Goal: Task Accomplishment & Management: Complete application form

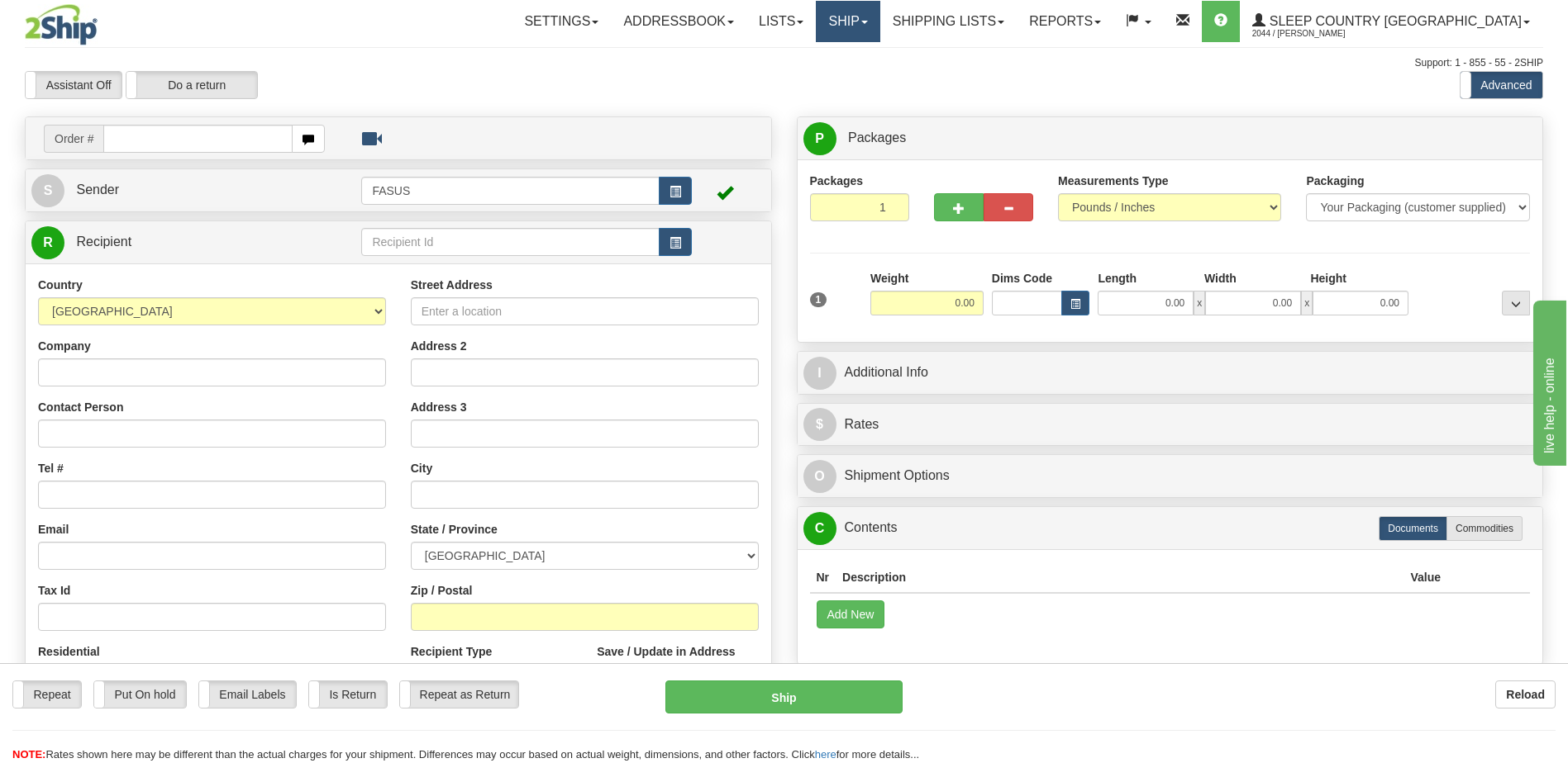
click at [868, 21] on span at bounding box center [864, 22] width 7 height 4
click at [863, 82] on span "OnHold / Order Queue" at bounding box center [805, 79] width 117 height 13
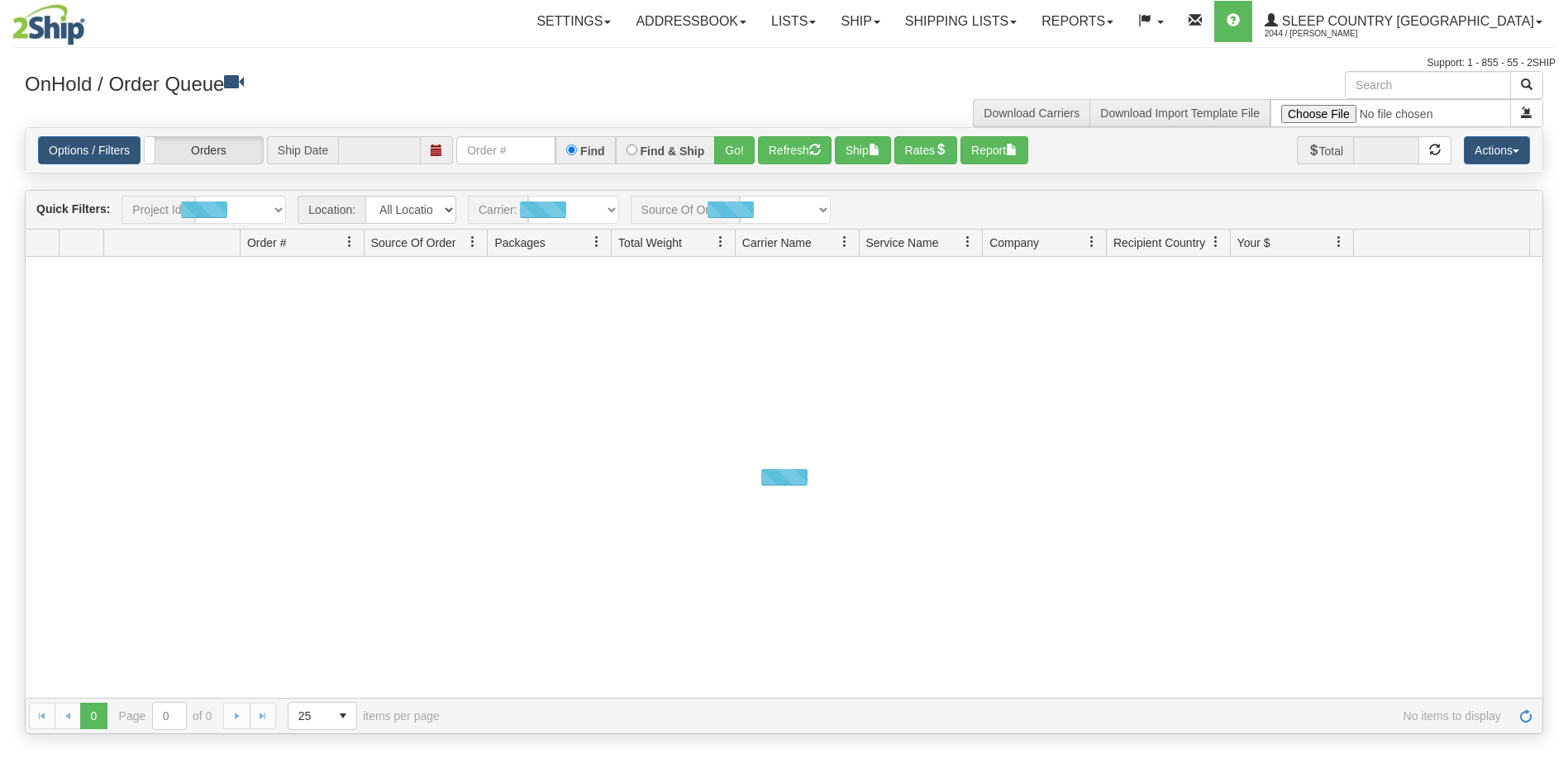
type input "[DATE]"
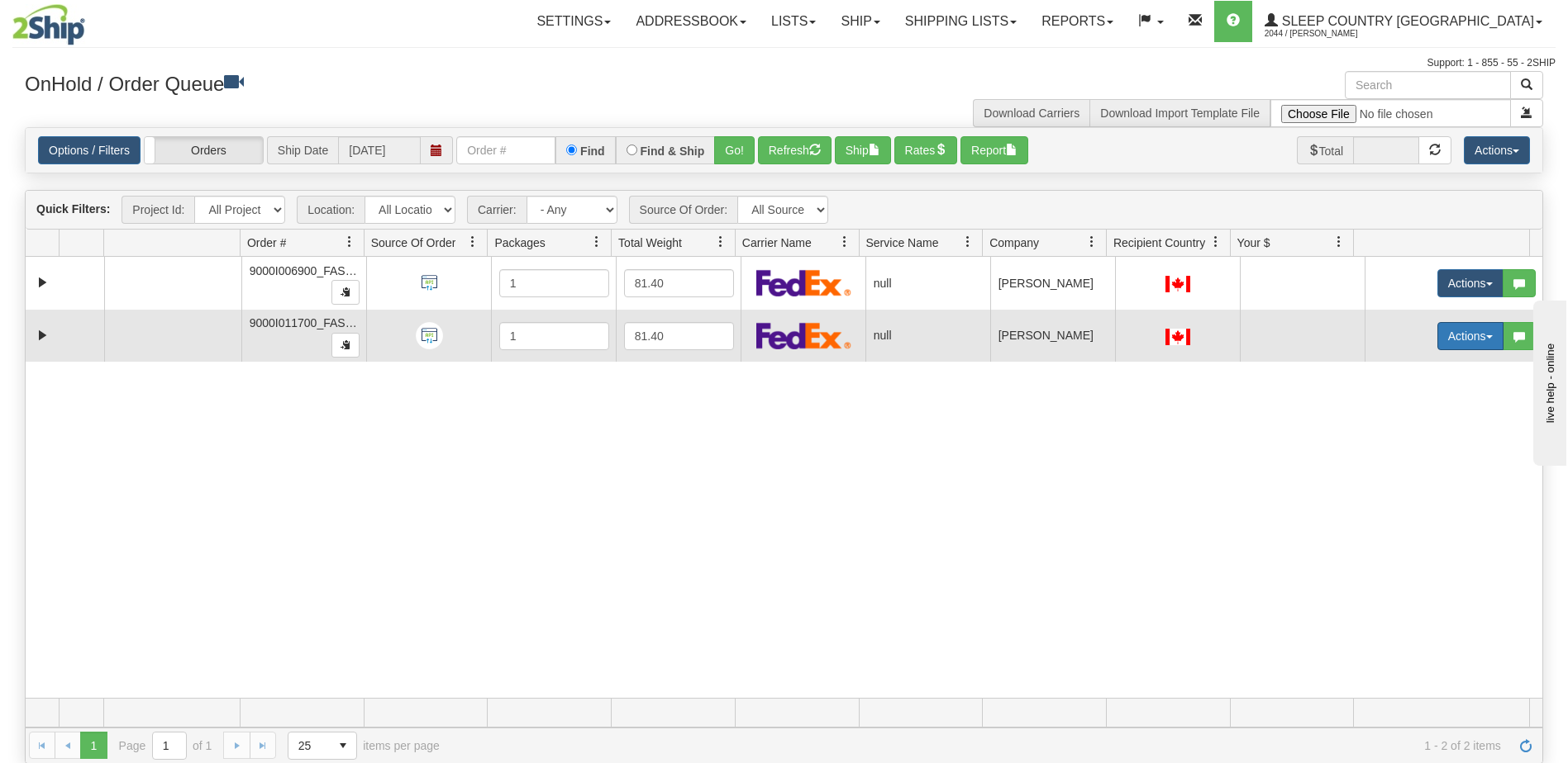
click at [1447, 338] on button "Actions" at bounding box center [1470, 336] width 66 height 28
click at [1397, 367] on span "Open" at bounding box center [1396, 367] width 40 height 13
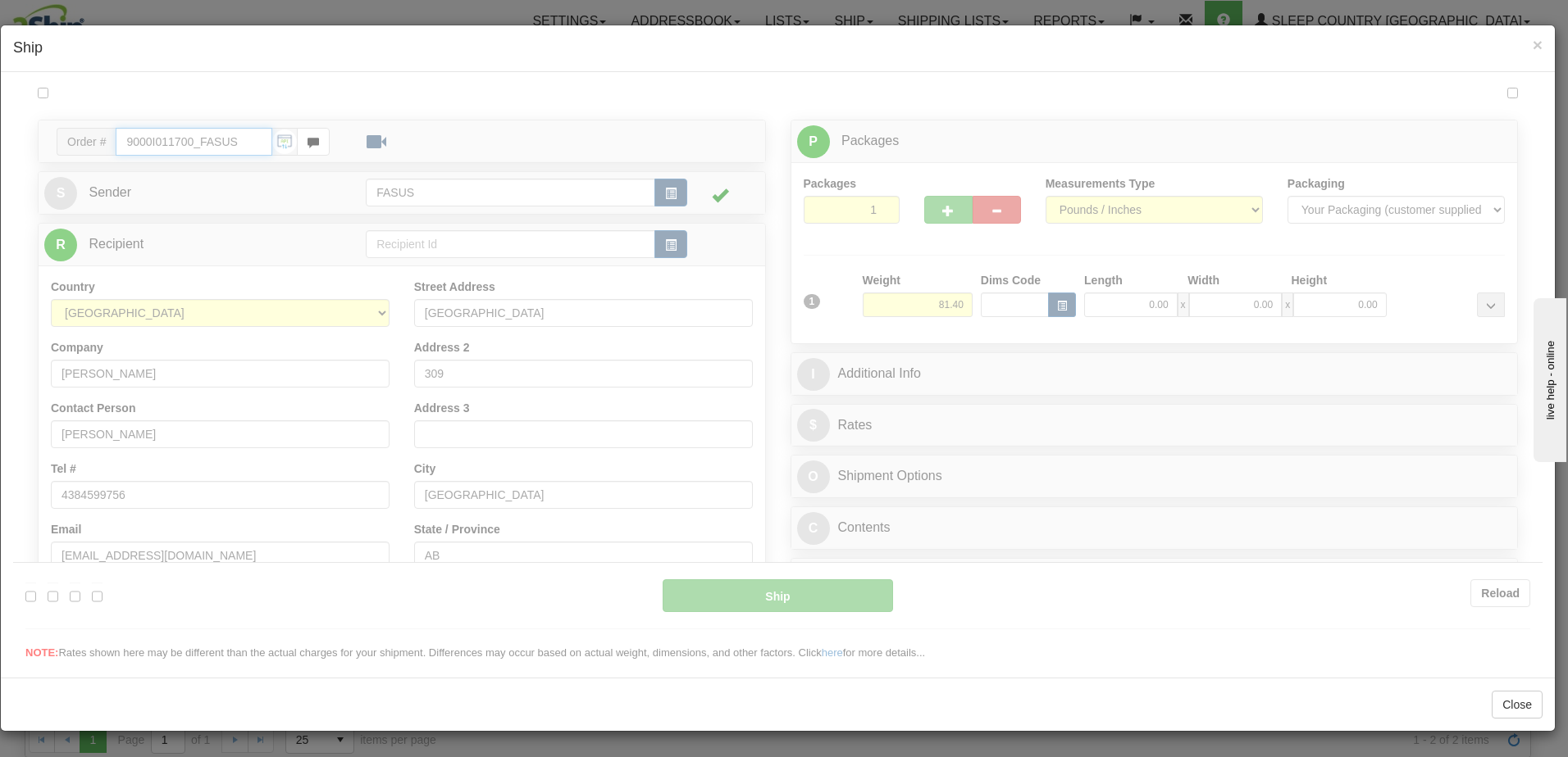
type input "08:51"
type input "16:00"
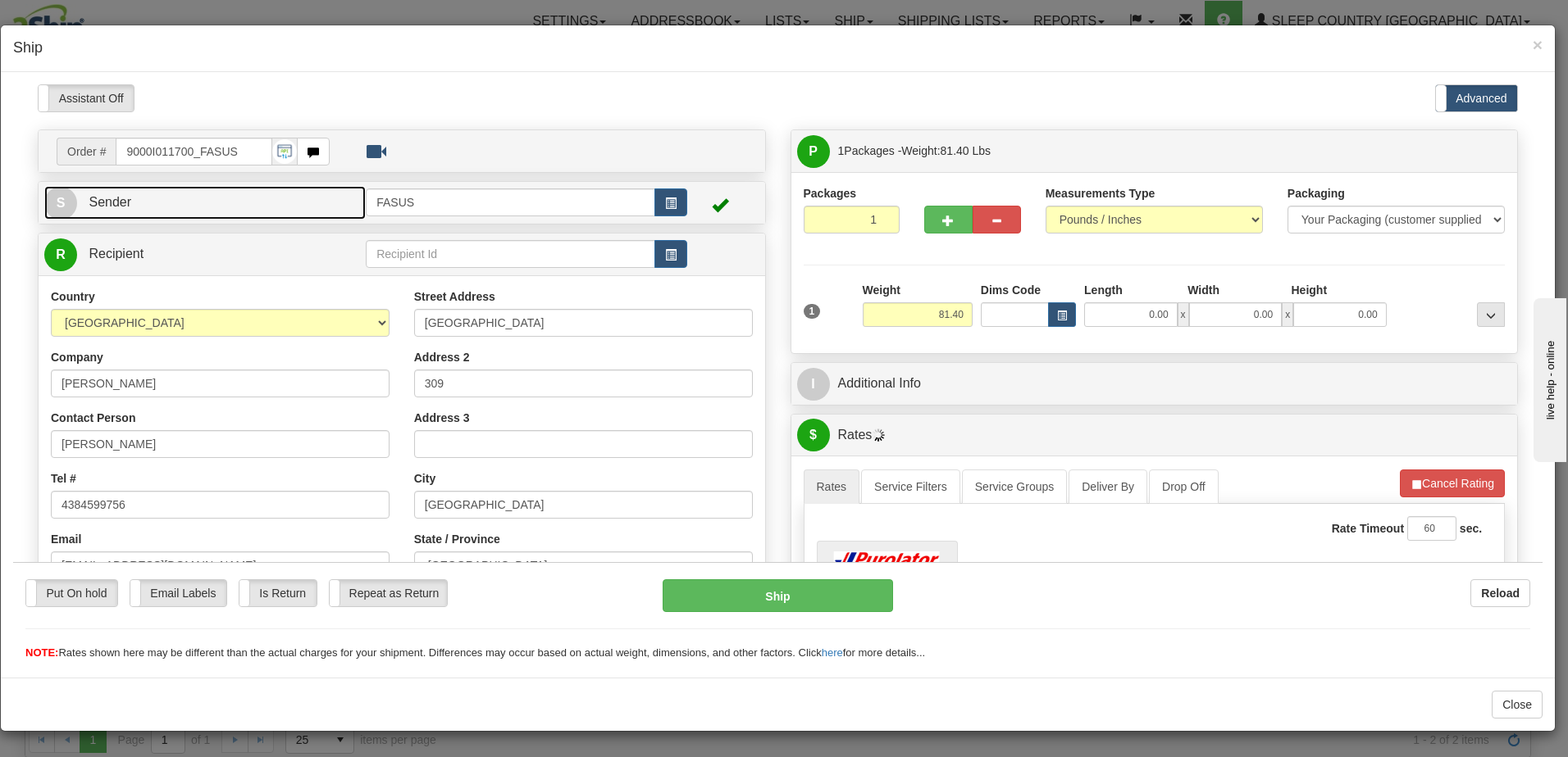
click at [198, 194] on link "S Sender" at bounding box center [205, 201] width 321 height 34
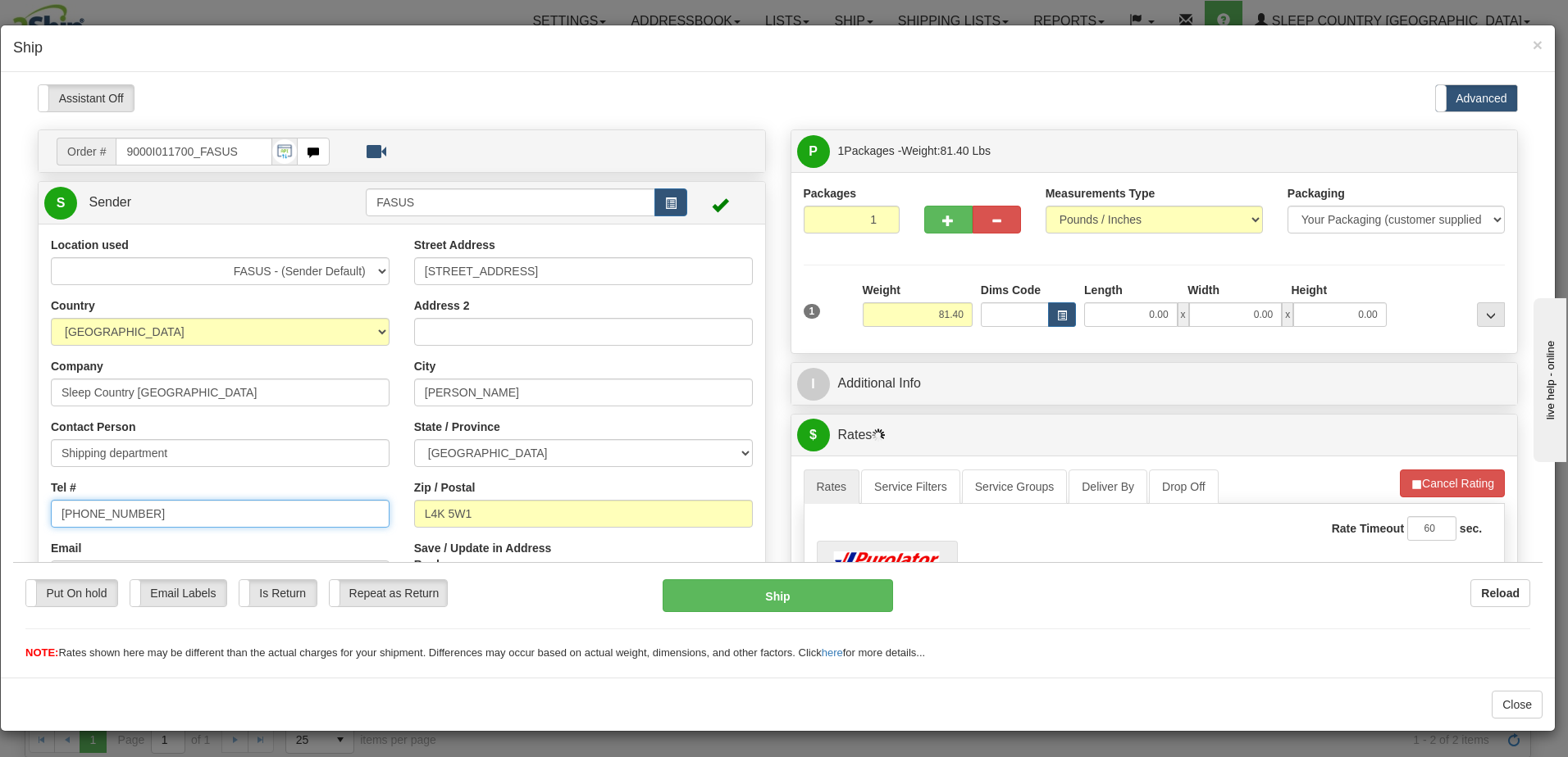
click at [193, 517] on input "[PHONE_NUMBER]" at bounding box center [220, 513] width 339 height 28
type input "[PHONE_NUMBER]"
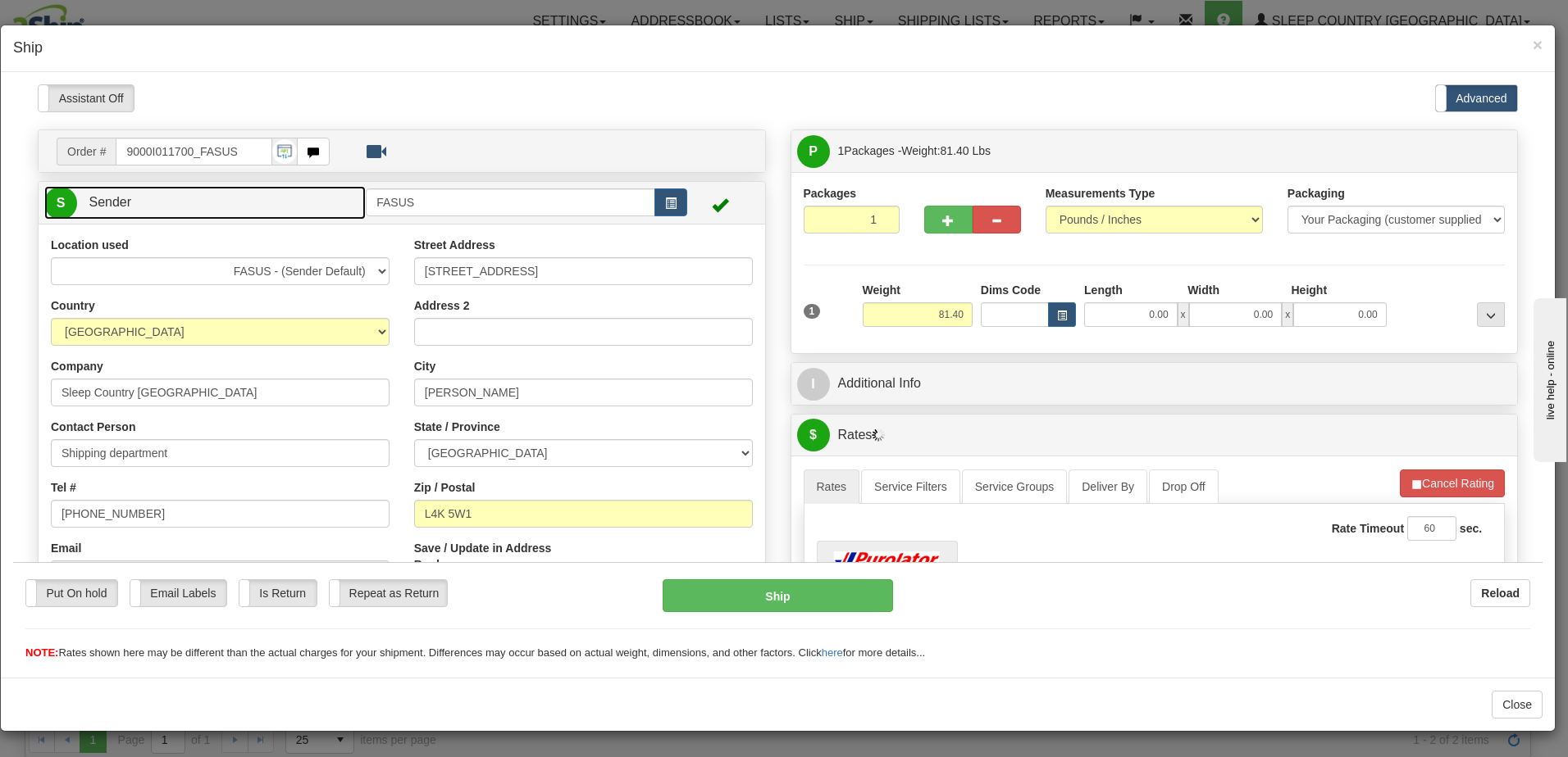
click at [201, 197] on link "S Sender" at bounding box center [205, 201] width 321 height 34
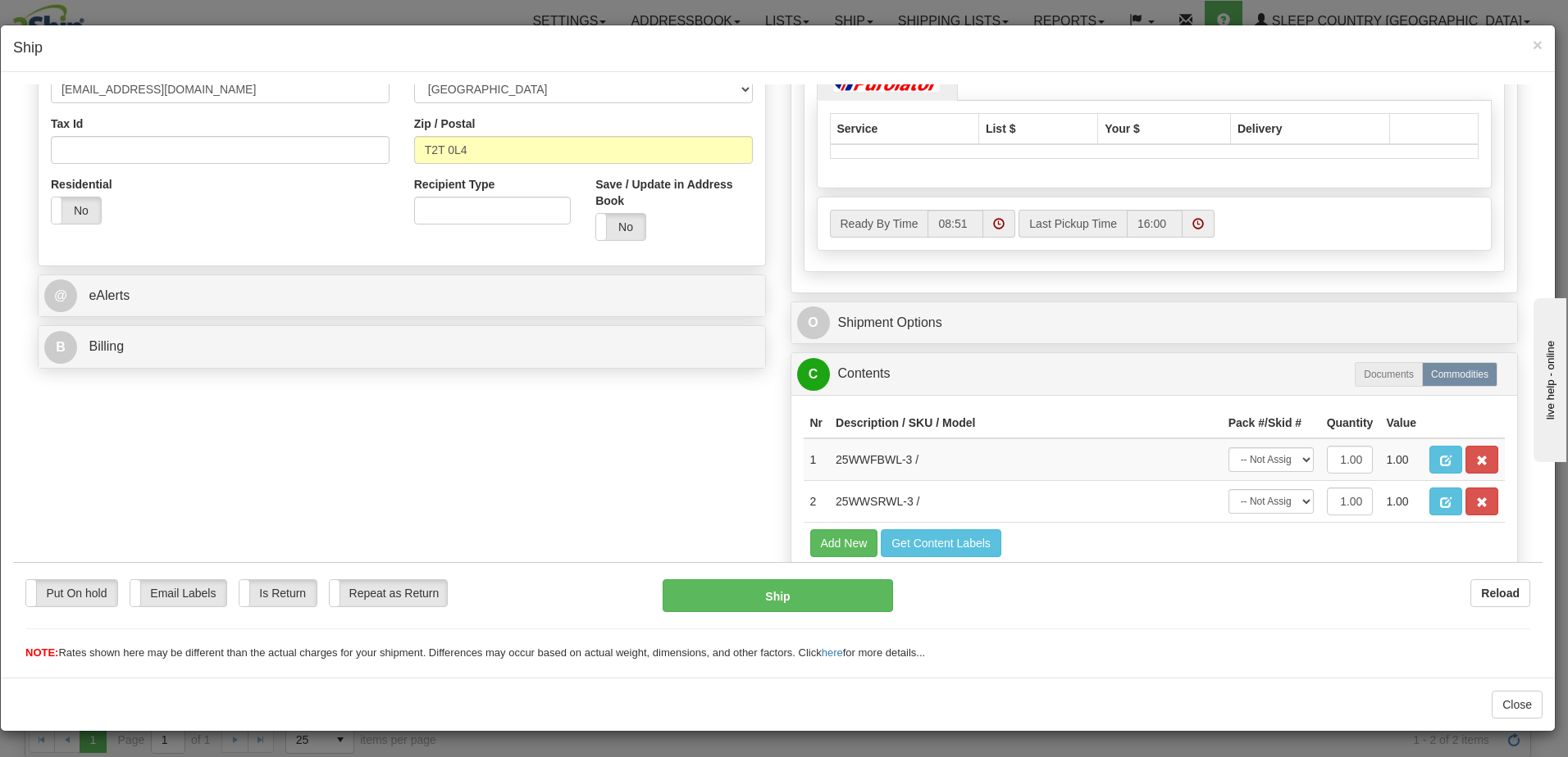
scroll to position [492, 0]
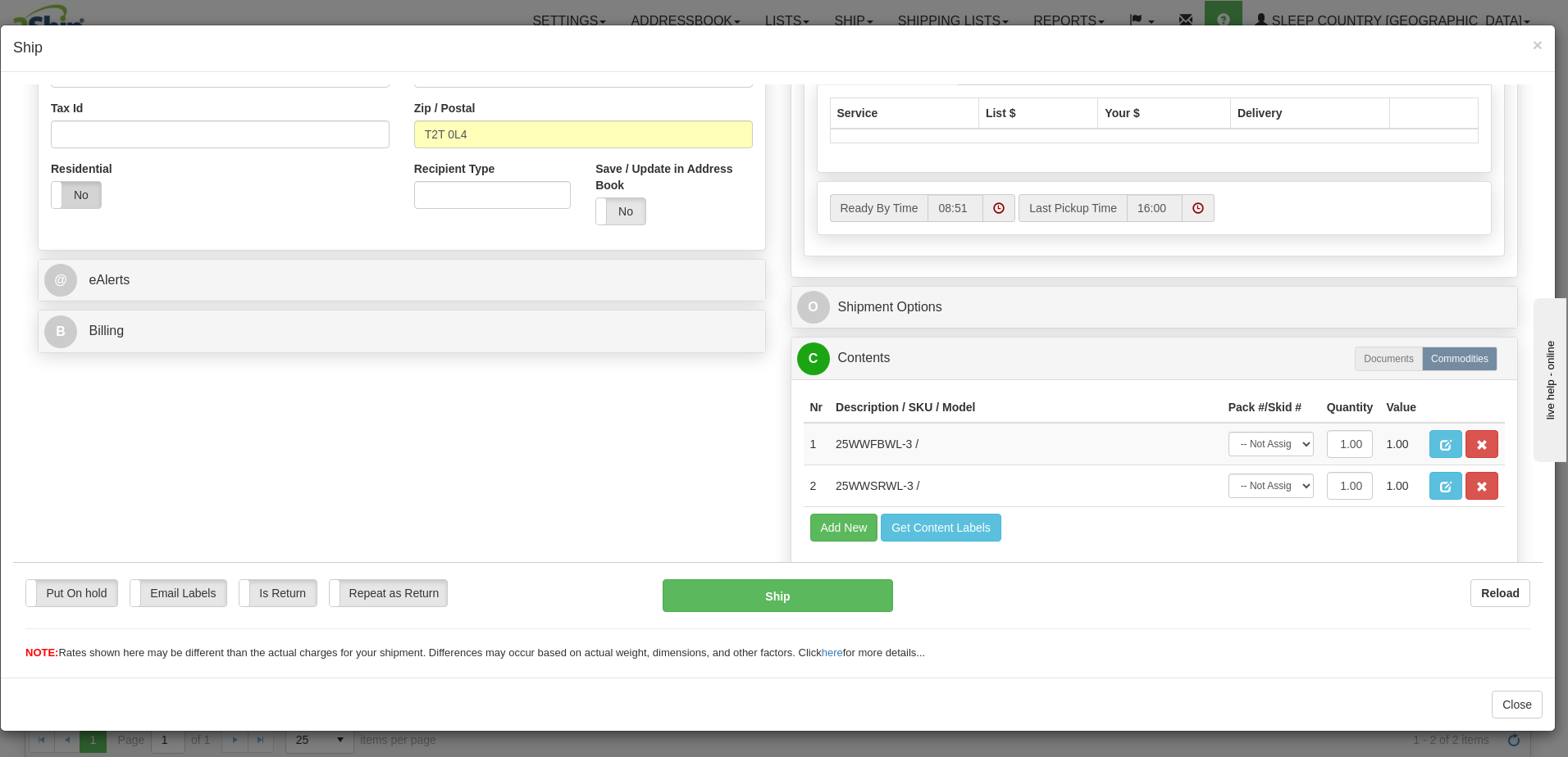
click at [65, 195] on label "No" at bounding box center [76, 194] width 49 height 26
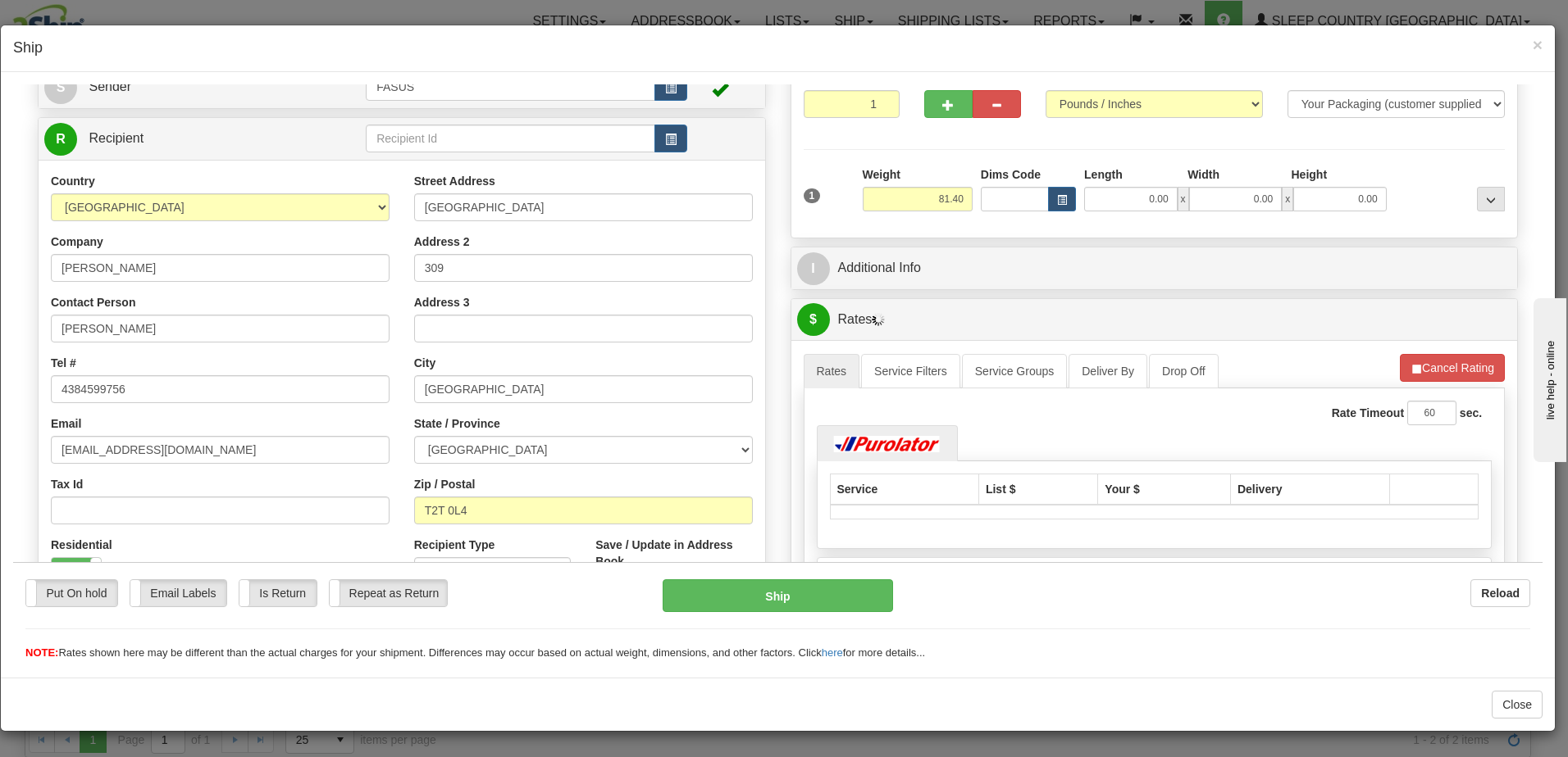
scroll to position [82, 0]
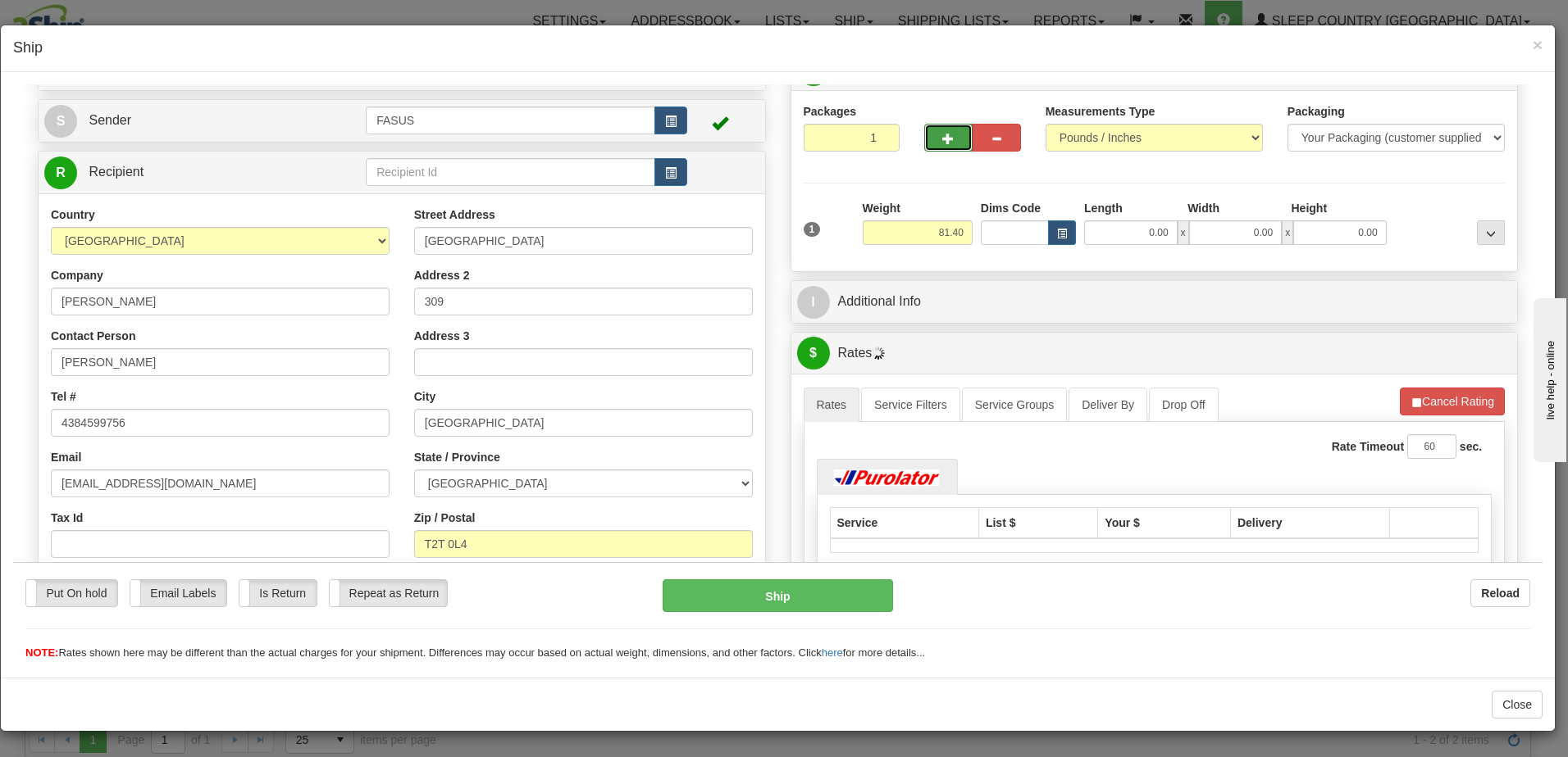
click at [942, 138] on span "button" at bounding box center [948, 138] width 11 height 10
type input "2"
click at [1405, 138] on select "Your Packaging (customer supplied) Envelope (carrier supplied) Pack (carrier su…" at bounding box center [1395, 137] width 217 height 28
drag, startPoint x: 1200, startPoint y: 181, endPoint x: 1202, endPoint y: 167, distance: 14.1
click at [1201, 180] on div "Packages 2 1 Measurements Type" at bounding box center [1154, 180] width 702 height 156
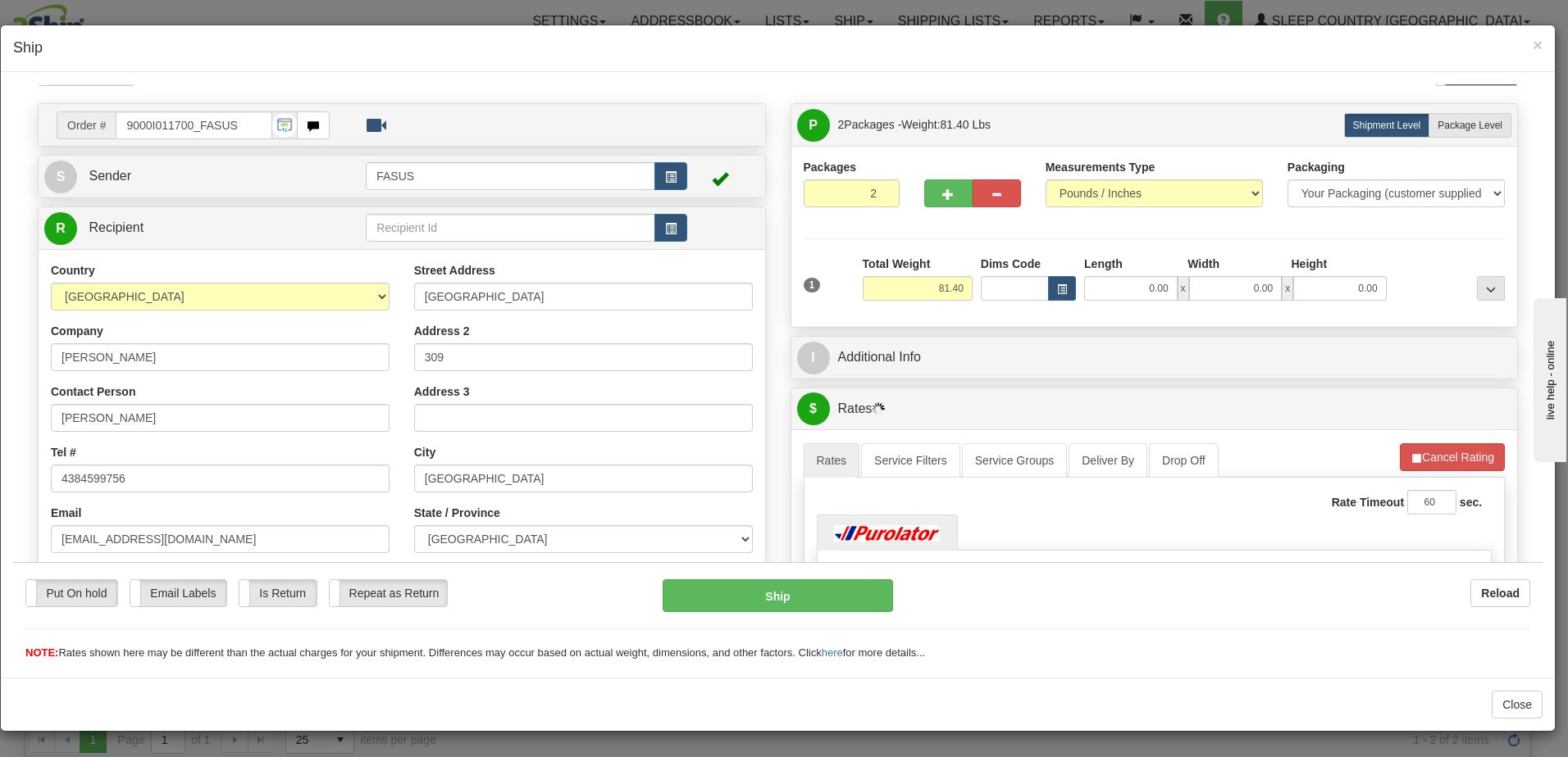
scroll to position [0, 0]
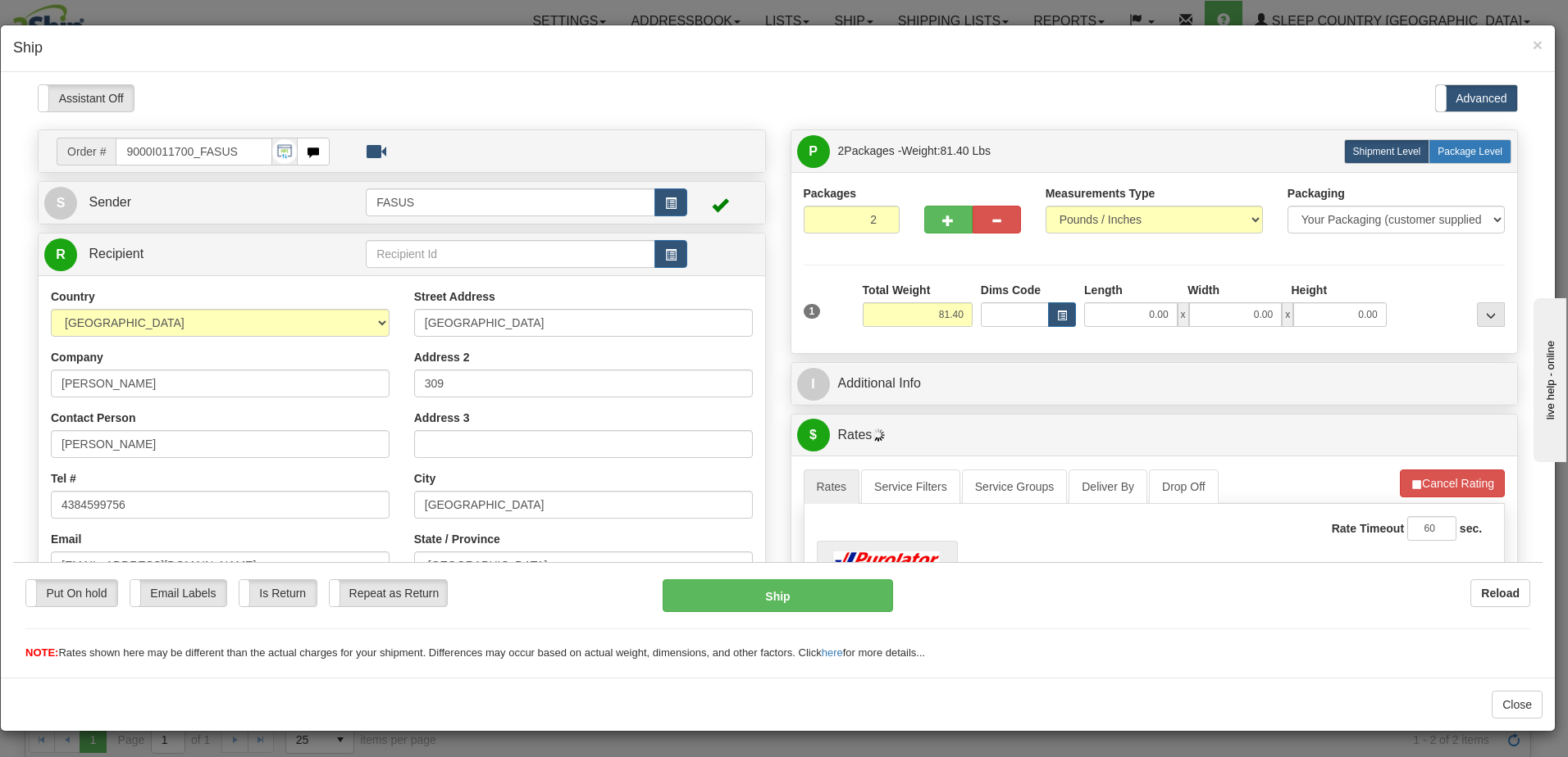
click at [1449, 148] on span "Package Level" at bounding box center [1469, 150] width 65 height 11
radio input "true"
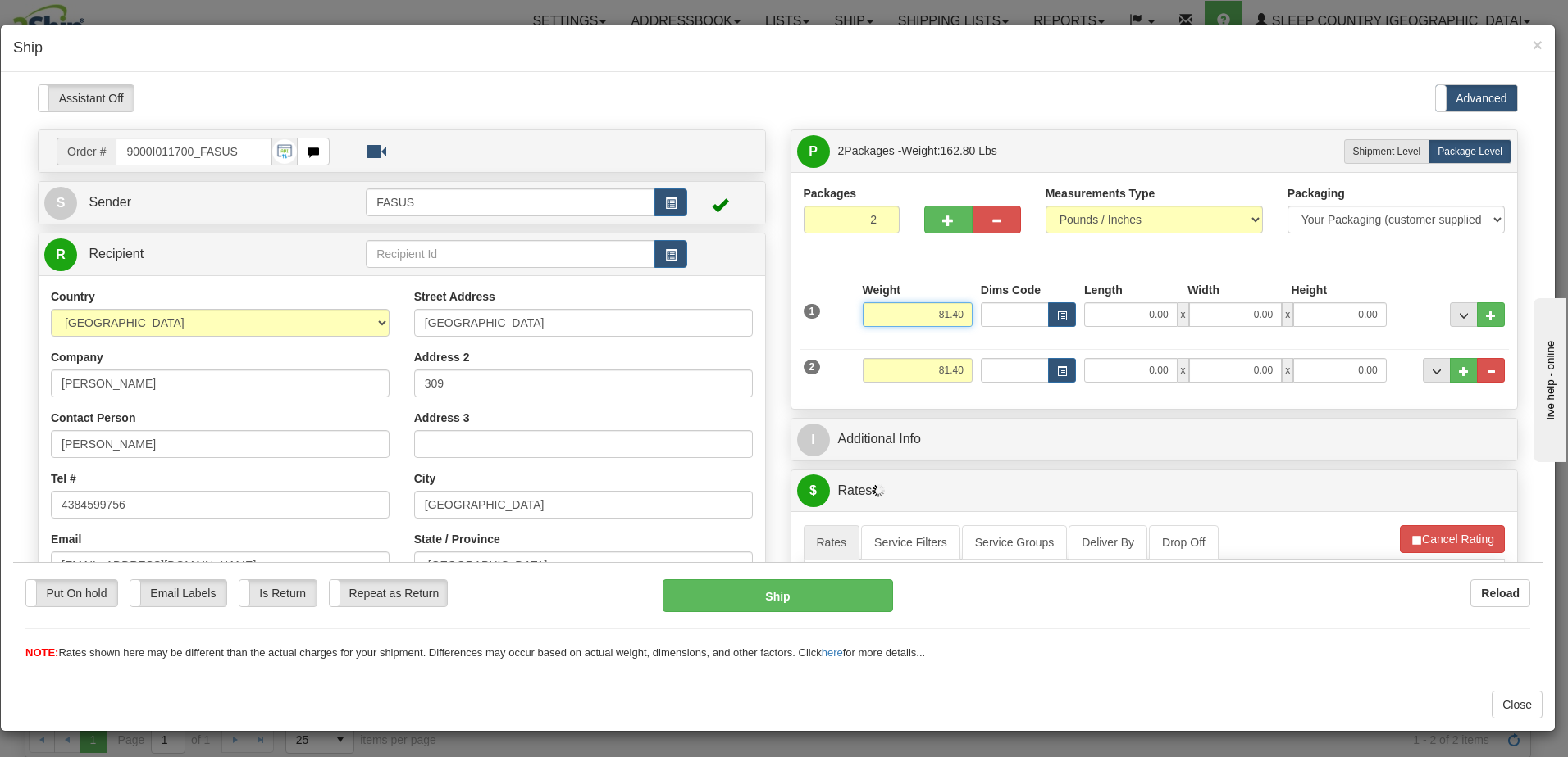
drag, startPoint x: 924, startPoint y: 310, endPoint x: 980, endPoint y: 318, distance: 56.6
click at [980, 318] on div "1 Weight 81.40 Dims Code x x" at bounding box center [1154, 310] width 710 height 58
type input "57.20"
type input "83.50"
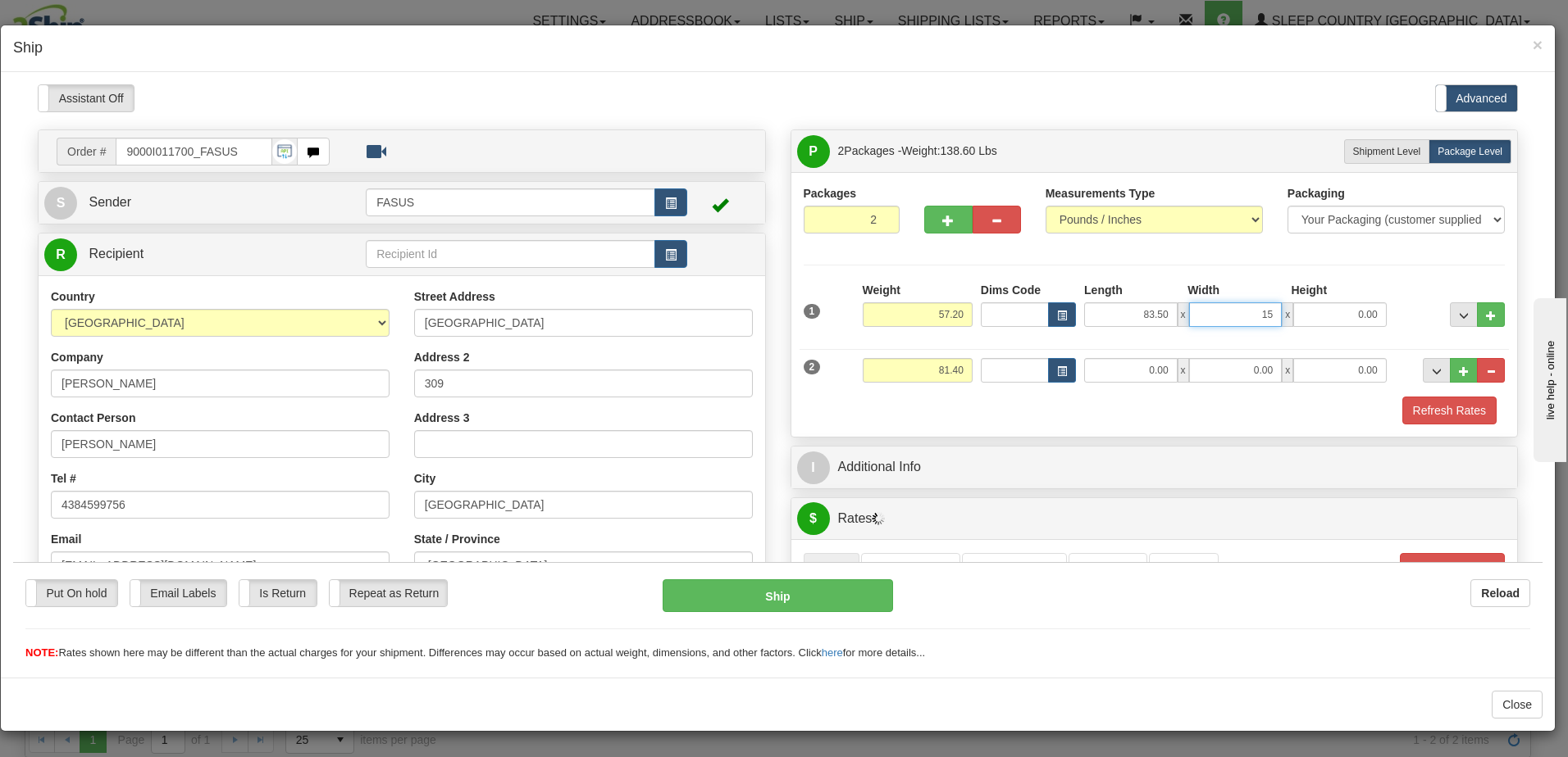
type input "15.00"
type input "4.00"
drag, startPoint x: 922, startPoint y: 368, endPoint x: 964, endPoint y: 370, distance: 42.0
click at [964, 370] on input "81.40" at bounding box center [918, 370] width 110 height 24
type input "23.00"
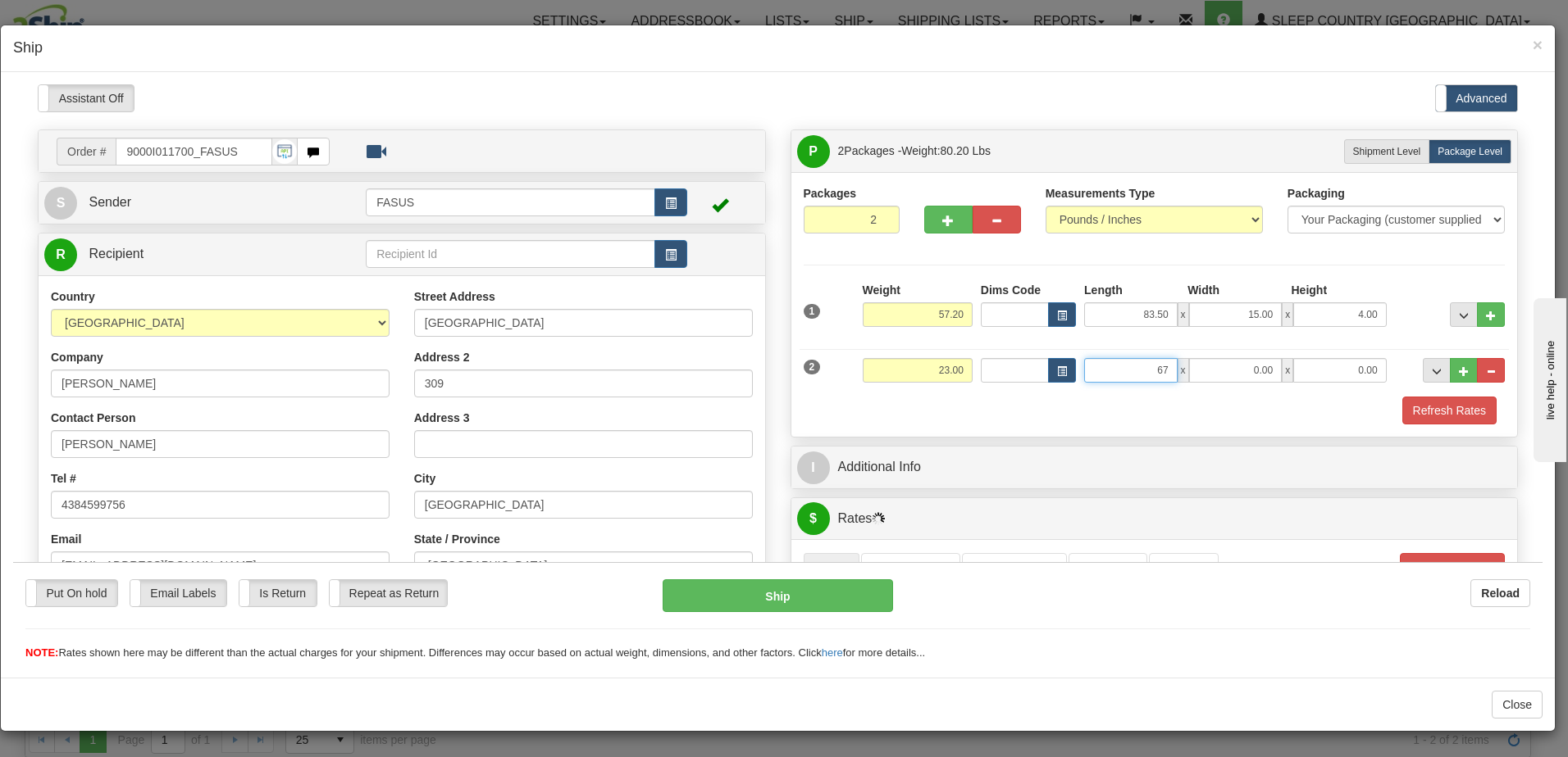
type input "67.00"
type input "14.00"
type input "6.00"
click at [1459, 315] on span "..." at bounding box center [1463, 315] width 10 height 9
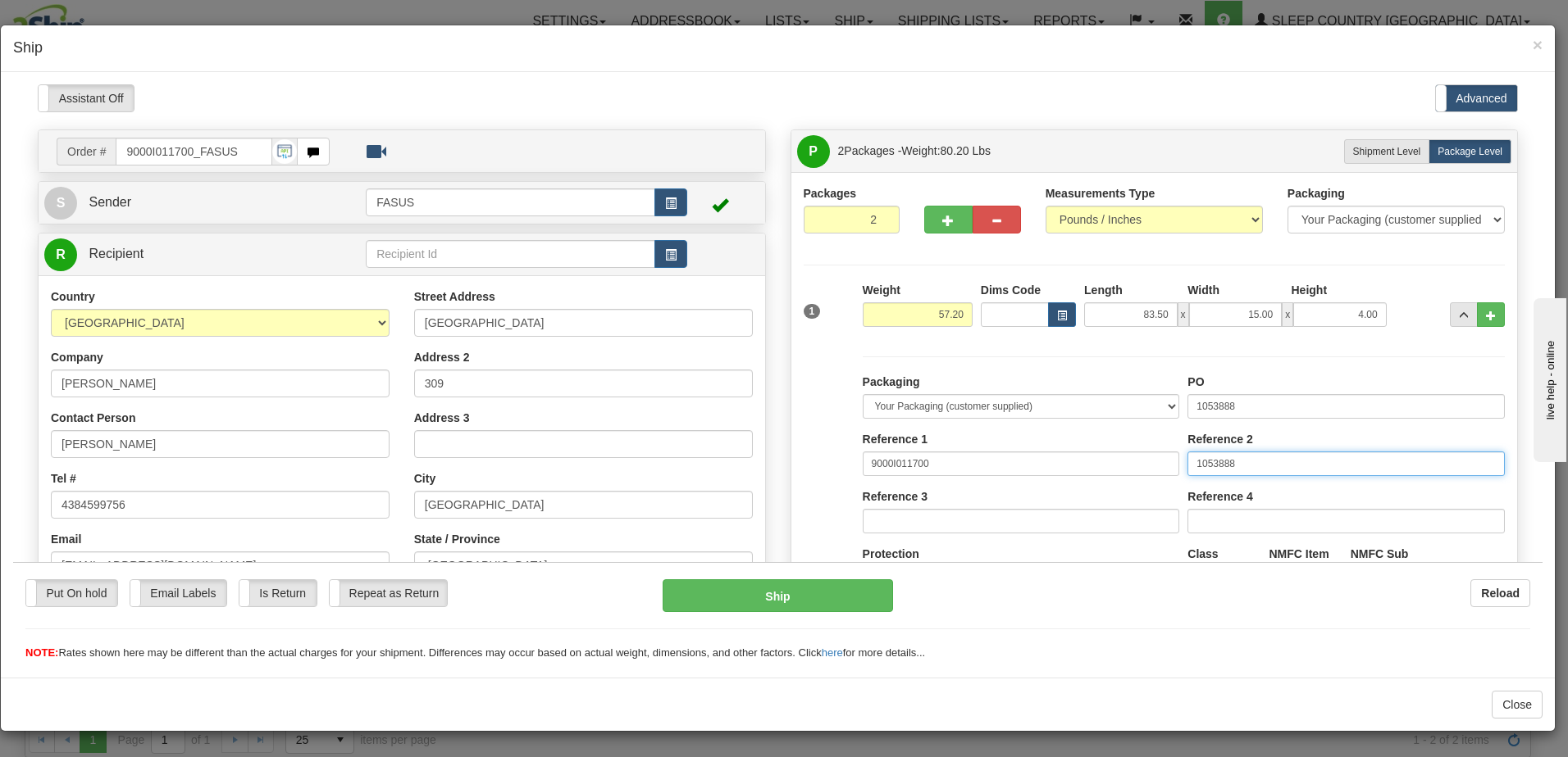
drag, startPoint x: 1258, startPoint y: 462, endPoint x: 1104, endPoint y: 472, distance: 154.3
click at [1104, 472] on div "Packaging Your Packaging (customer supplied) Envelope (carrier supplied) Pack (…" at bounding box center [1183, 524] width 650 height 302
type input "10222001"
click at [1449, 317] on button "..." at bounding box center [1463, 314] width 28 height 24
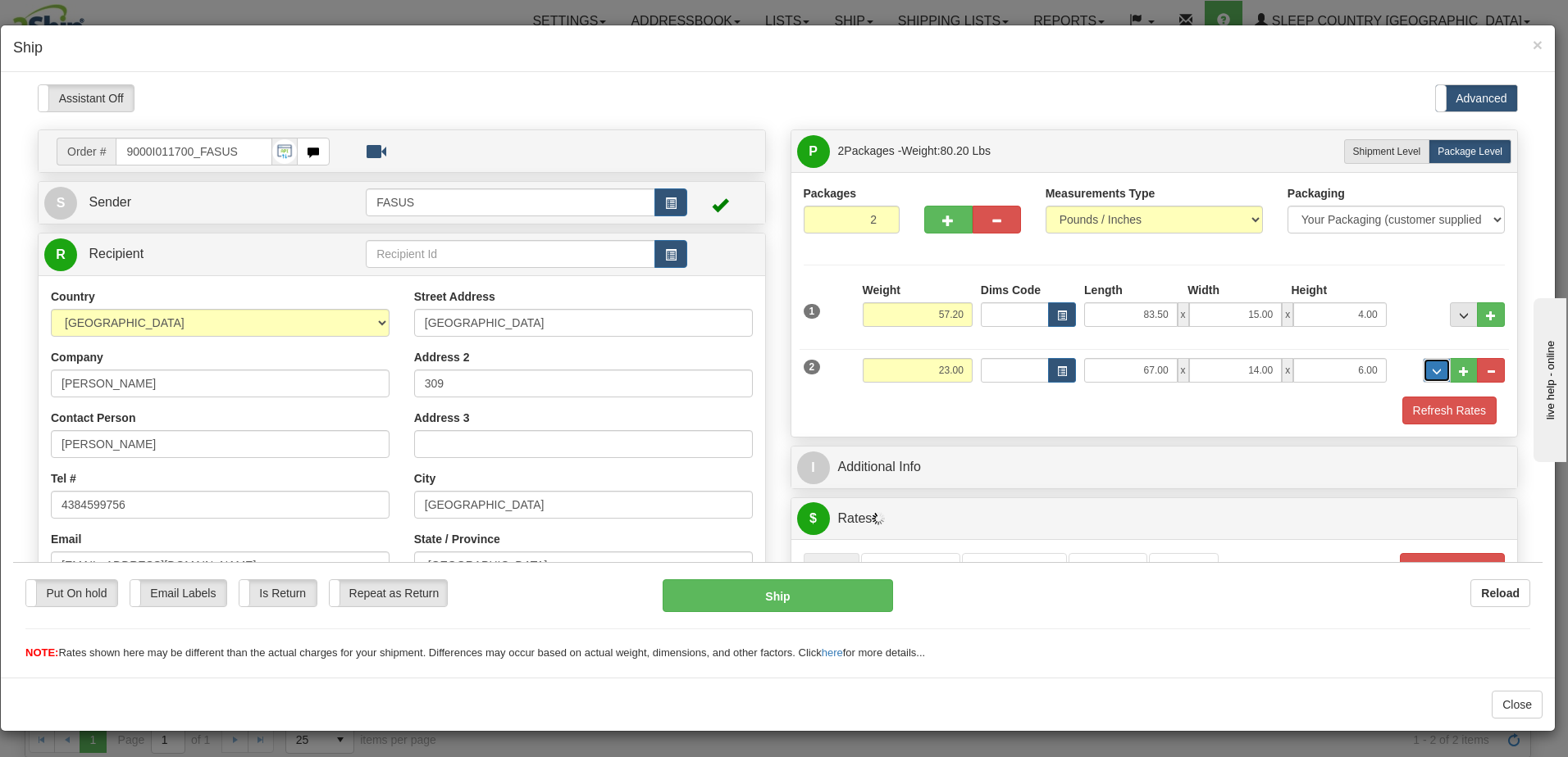
click at [1432, 371] on span "..." at bounding box center [1436, 371] width 10 height 9
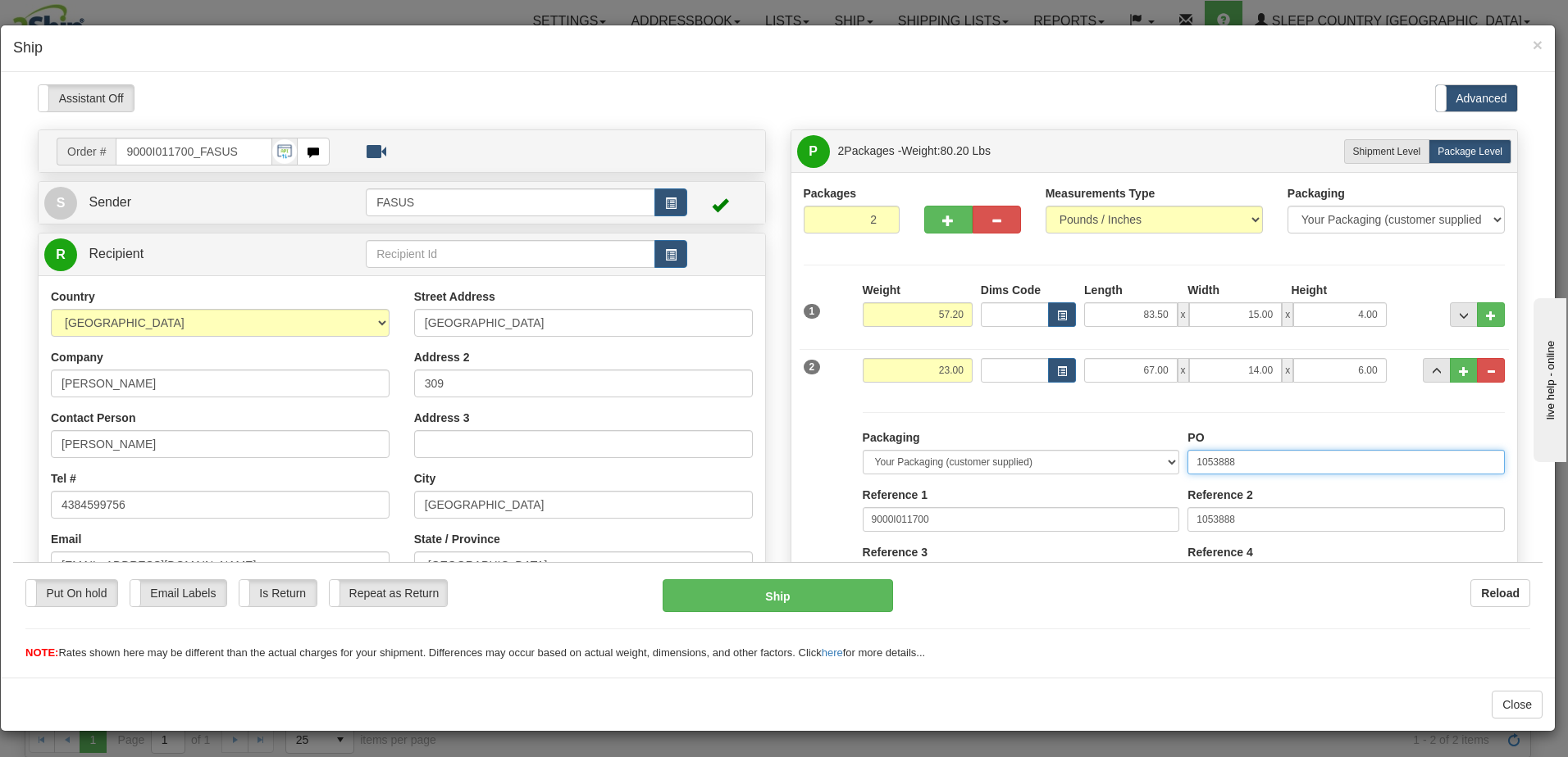
drag, startPoint x: 1272, startPoint y: 460, endPoint x: 997, endPoint y: 440, distance: 275.7
click at [997, 440] on div "Packaging Your Packaging (customer supplied) Envelope (carrier supplied) Pack (…" at bounding box center [1183, 579] width 650 height 302
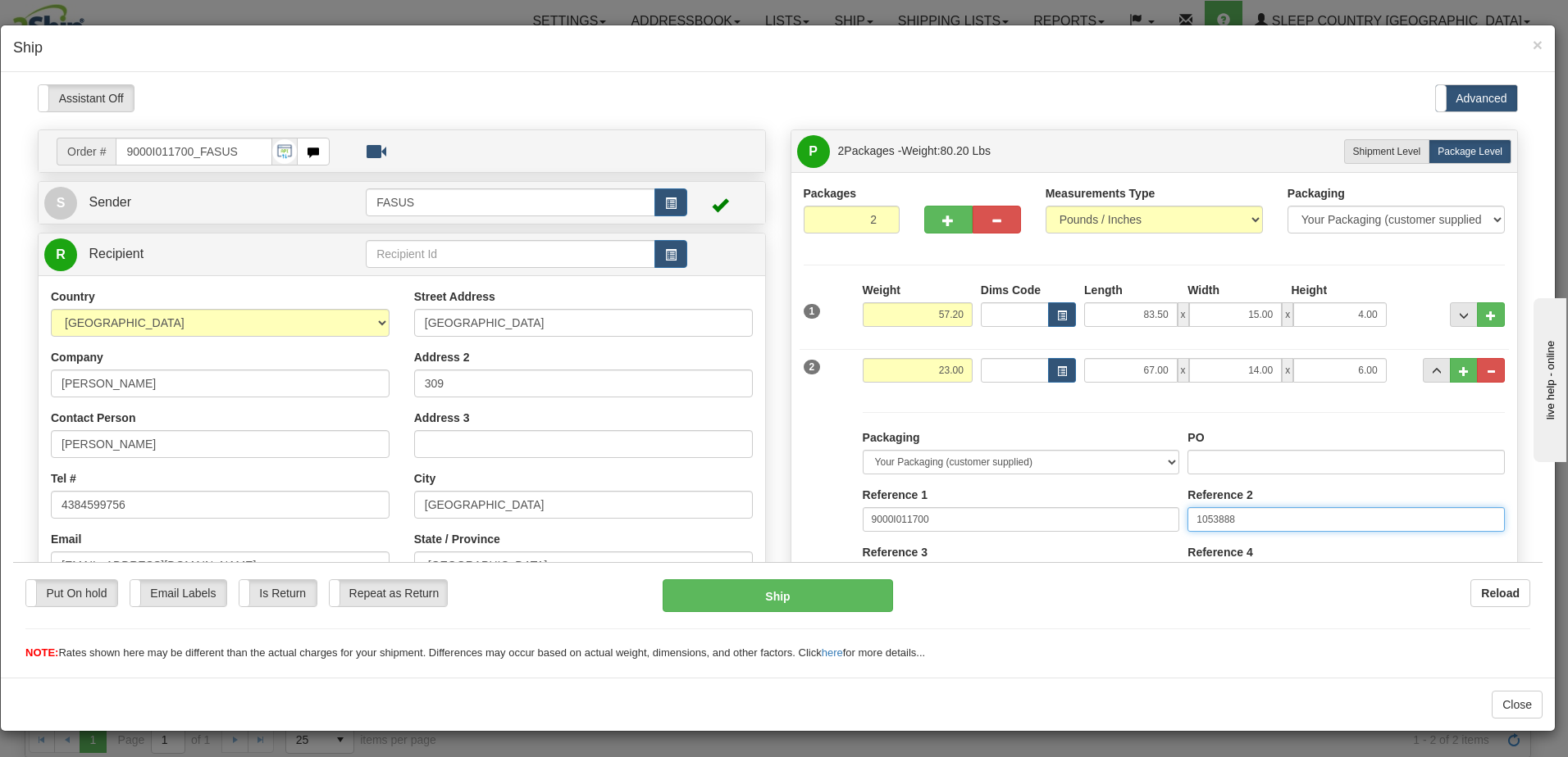
drag, startPoint x: 1228, startPoint y: 513, endPoint x: 1024, endPoint y: 502, distance: 204.3
click at [1024, 502] on div "Packaging Your Packaging (customer supplied) Envelope (carrier supplied) Pack (…" at bounding box center [1183, 579] width 650 height 302
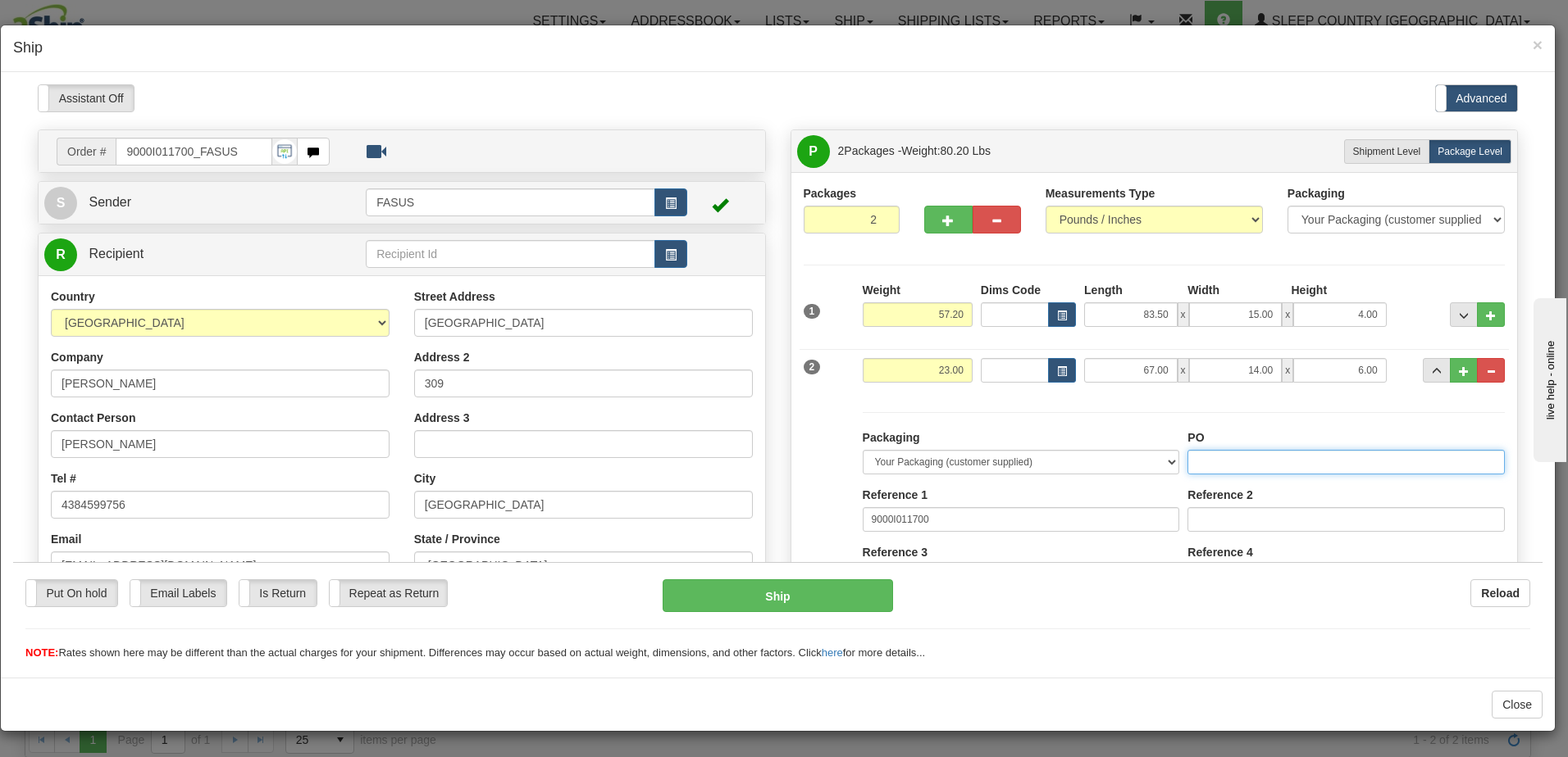
click at [1215, 458] on input "PO" at bounding box center [1346, 461] width 318 height 24
type input "1022200"
click at [1459, 310] on span "..." at bounding box center [1463, 315] width 10 height 9
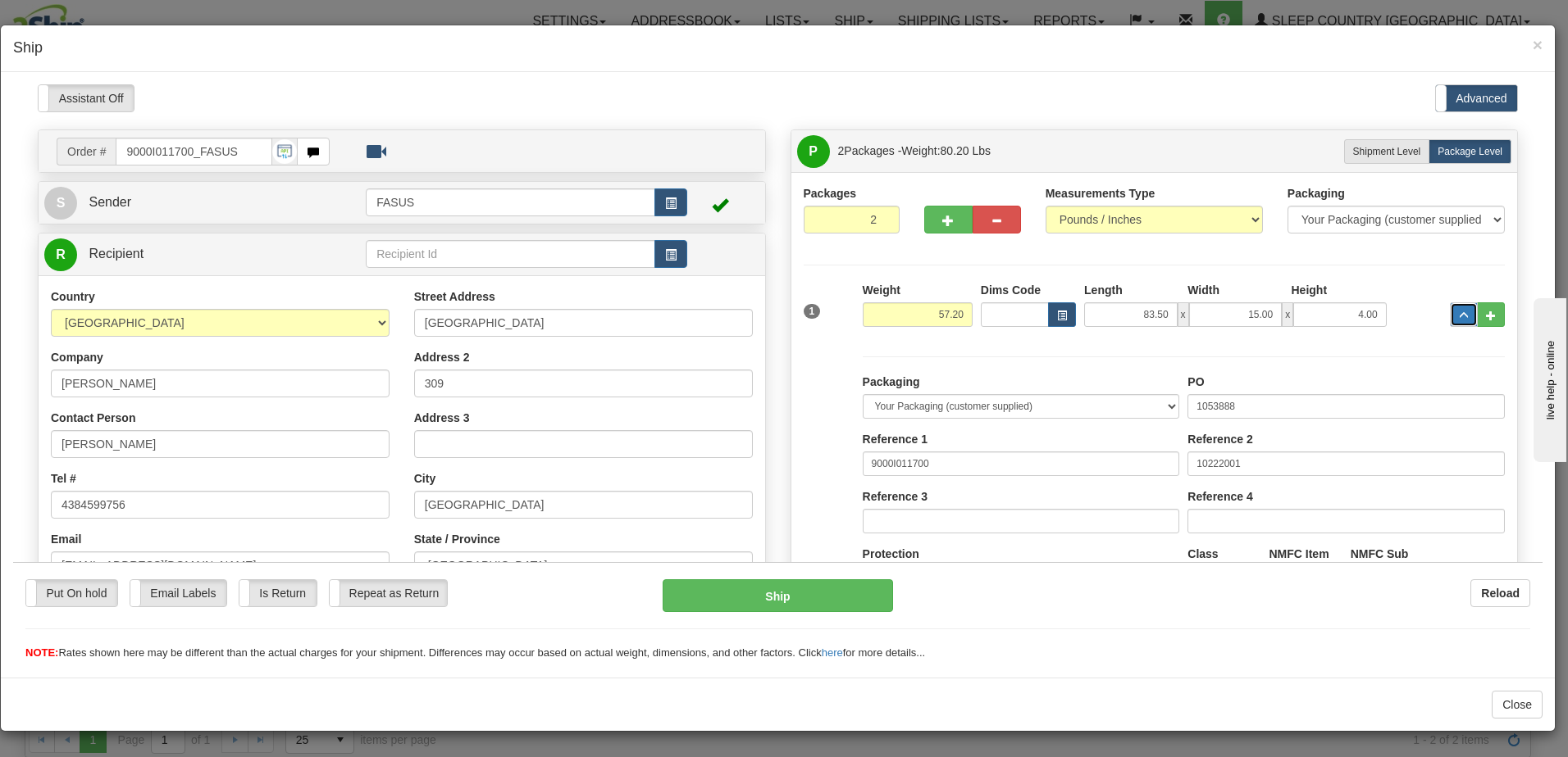
click at [1459, 313] on span "..." at bounding box center [1463, 315] width 10 height 9
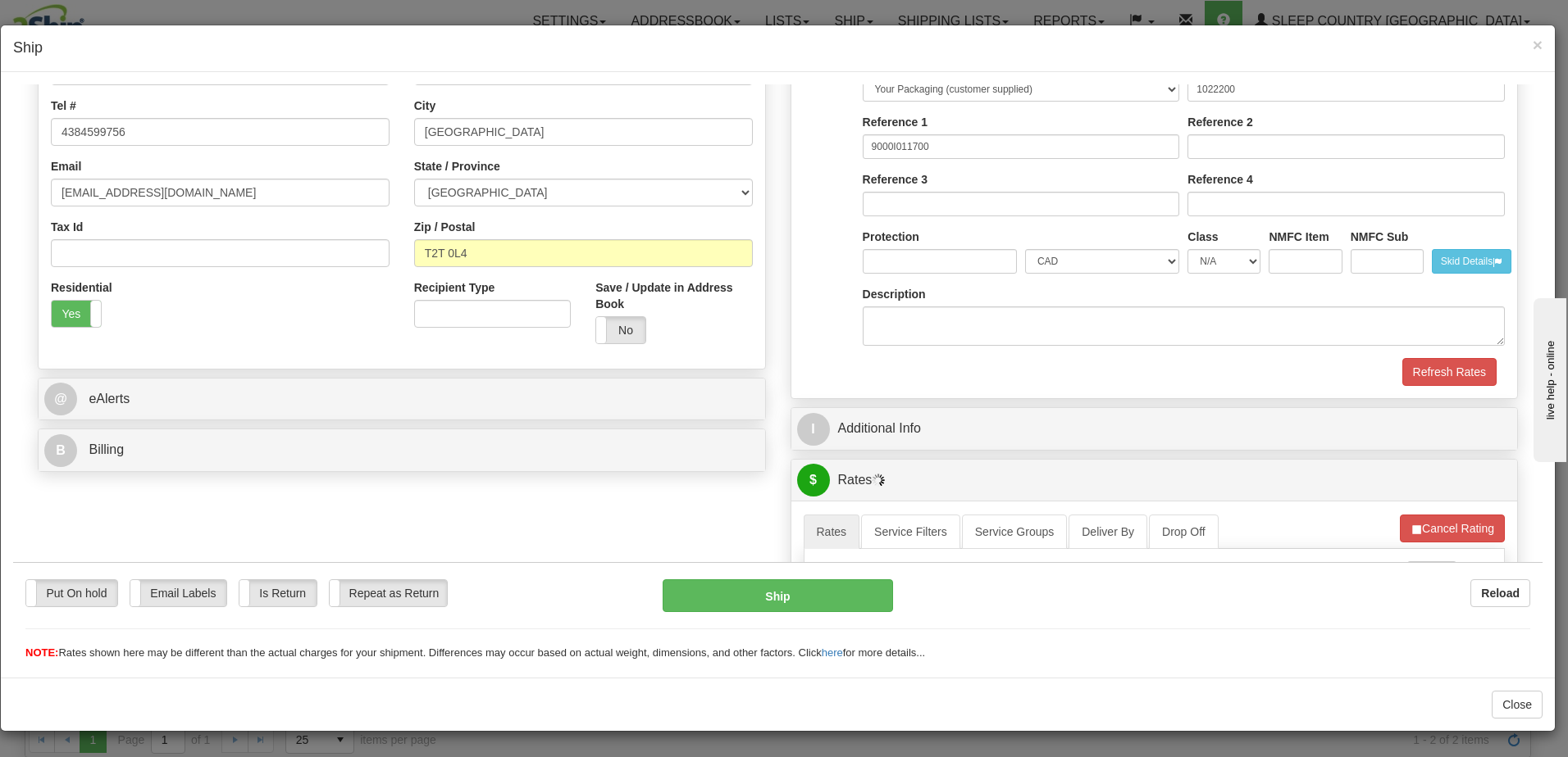
scroll to position [410, 0]
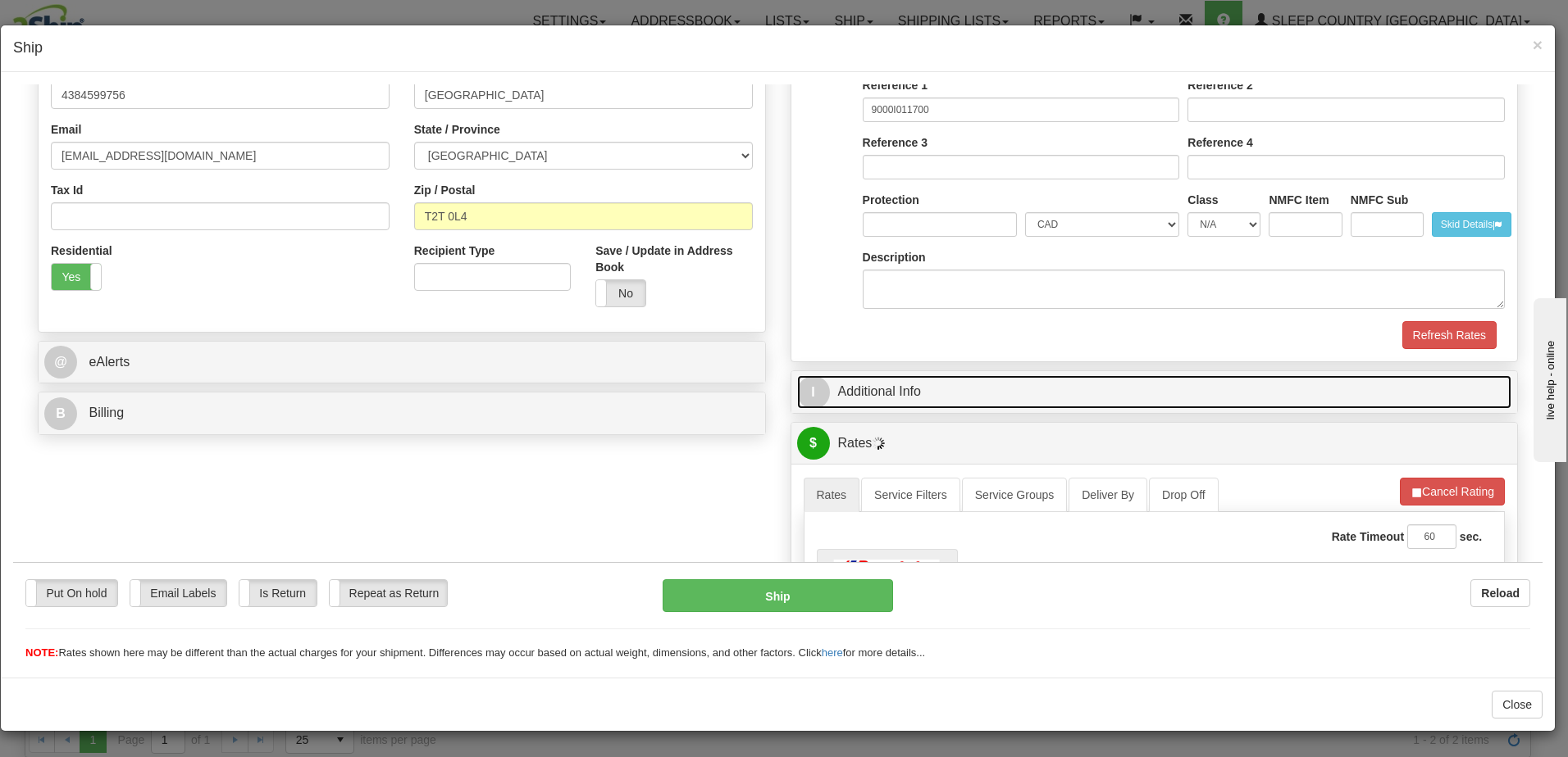
click at [1090, 389] on link "I Additional Info" at bounding box center [1154, 391] width 715 height 34
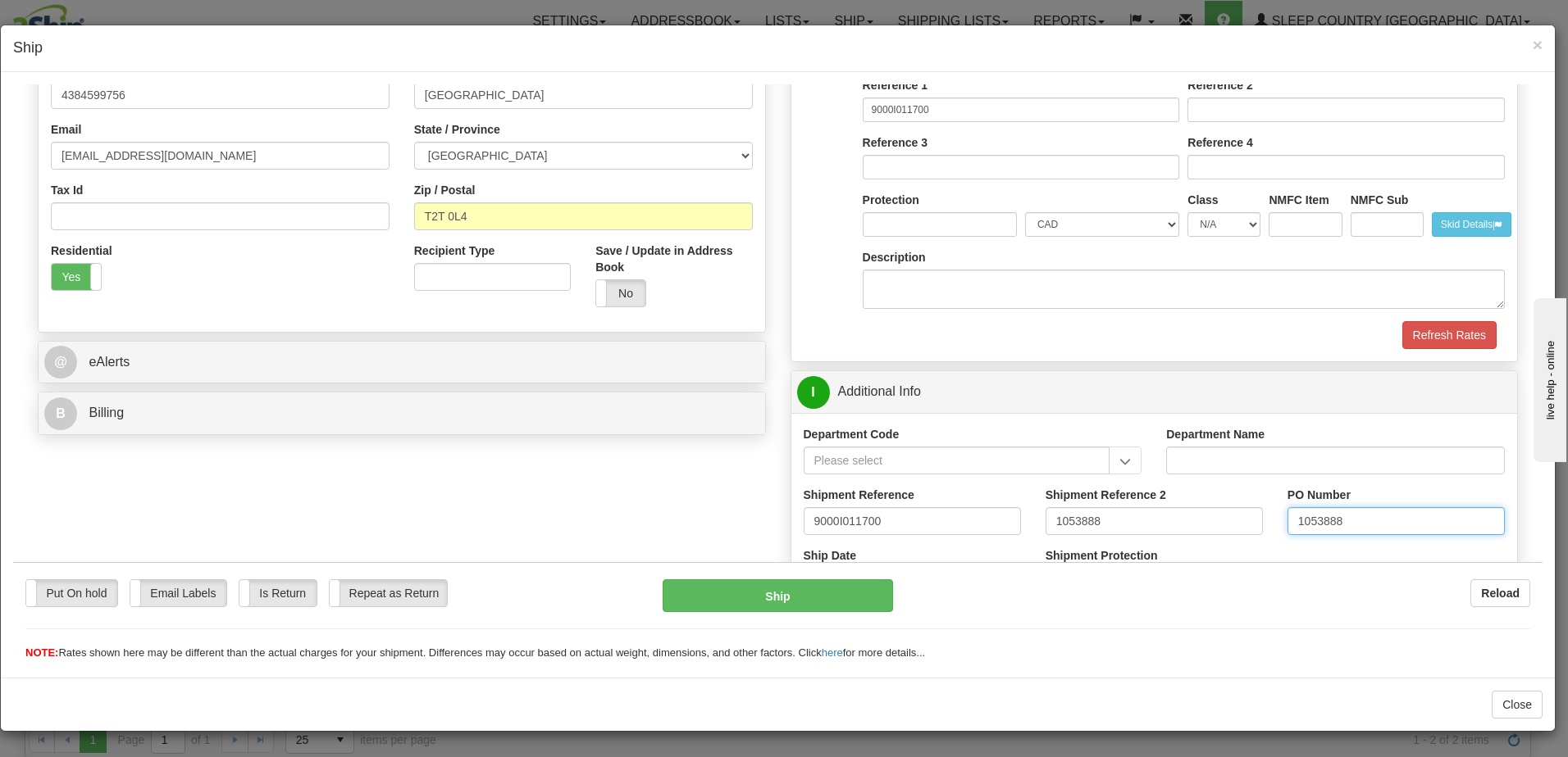
drag, startPoint x: 1388, startPoint y: 523, endPoint x: 1199, endPoint y: 508, distance: 189.6
click at [1199, 508] on div "Shipment Reference 9000I011700 Shipment Reference 2 1053888 PO Number 1053888" at bounding box center [1154, 516] width 727 height 61
drag, startPoint x: 1132, startPoint y: 519, endPoint x: 978, endPoint y: 528, distance: 154.3
click at [978, 528] on div "Shipment Reference 9000I011700 Shipment Reference 2 1053888 PO Number" at bounding box center [1154, 516] width 727 height 61
type input "1022201"
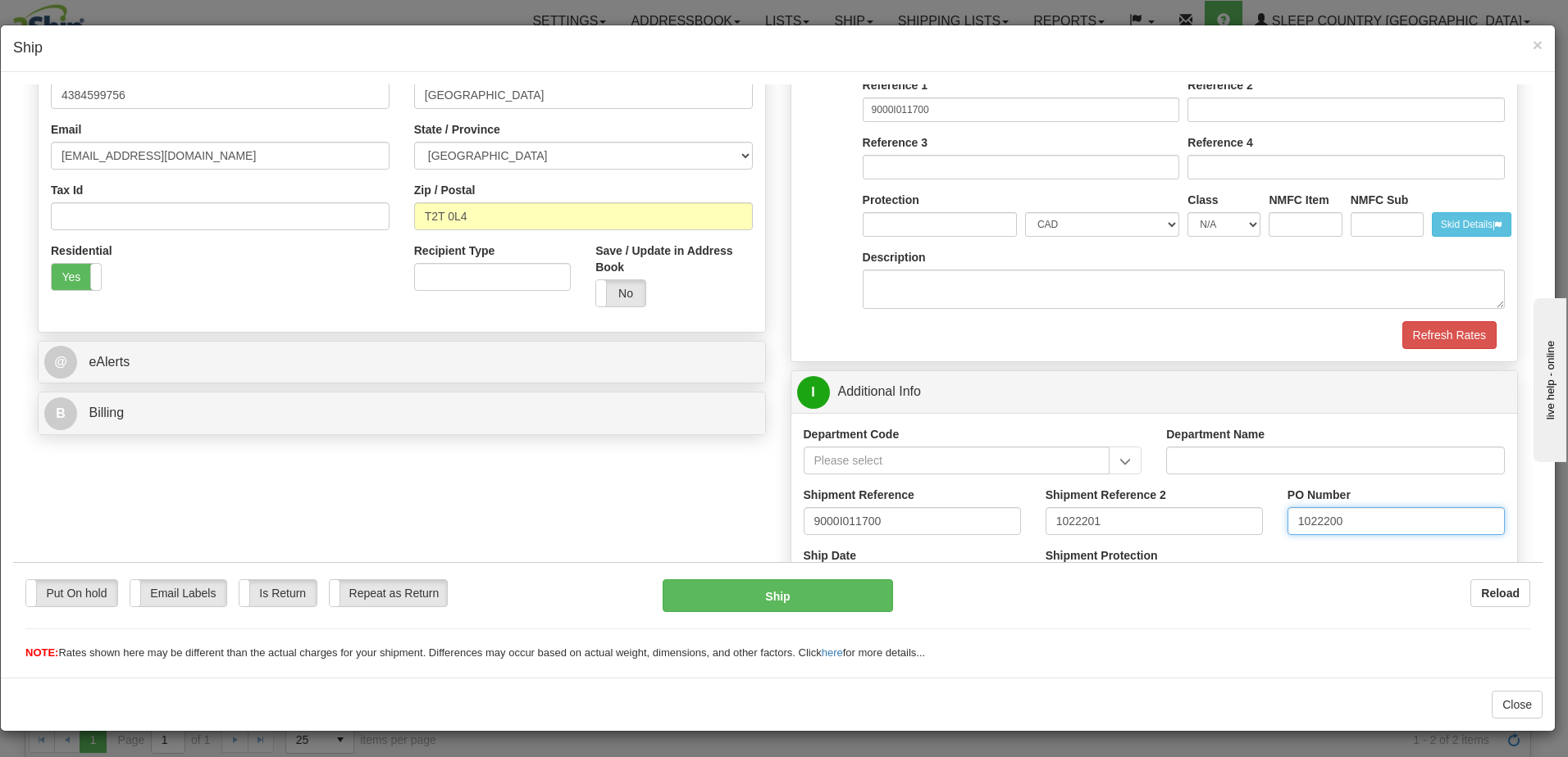
type input "1022200"
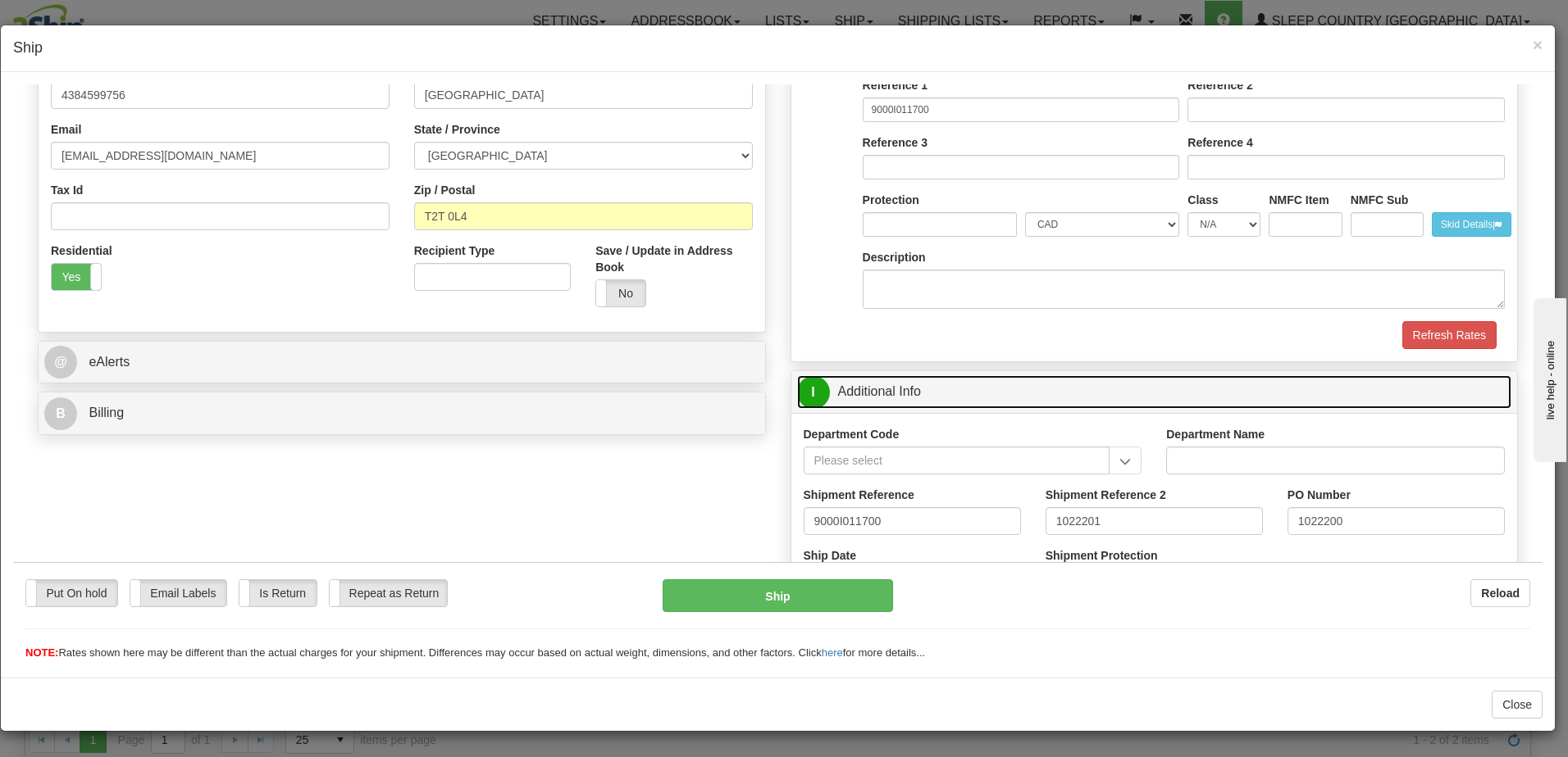
click at [1095, 392] on link "I Additional Info" at bounding box center [1154, 391] width 715 height 34
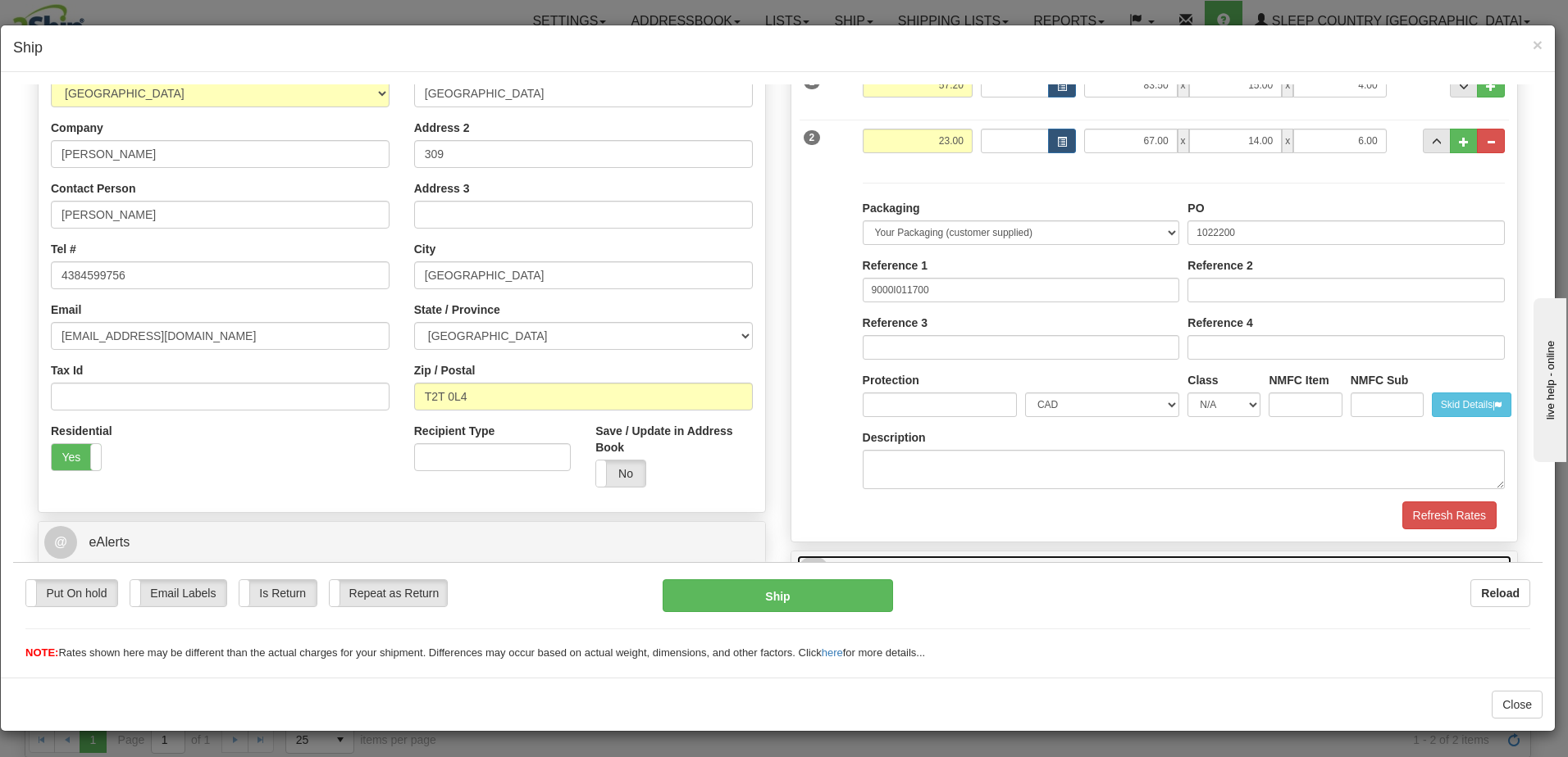
scroll to position [246, 0]
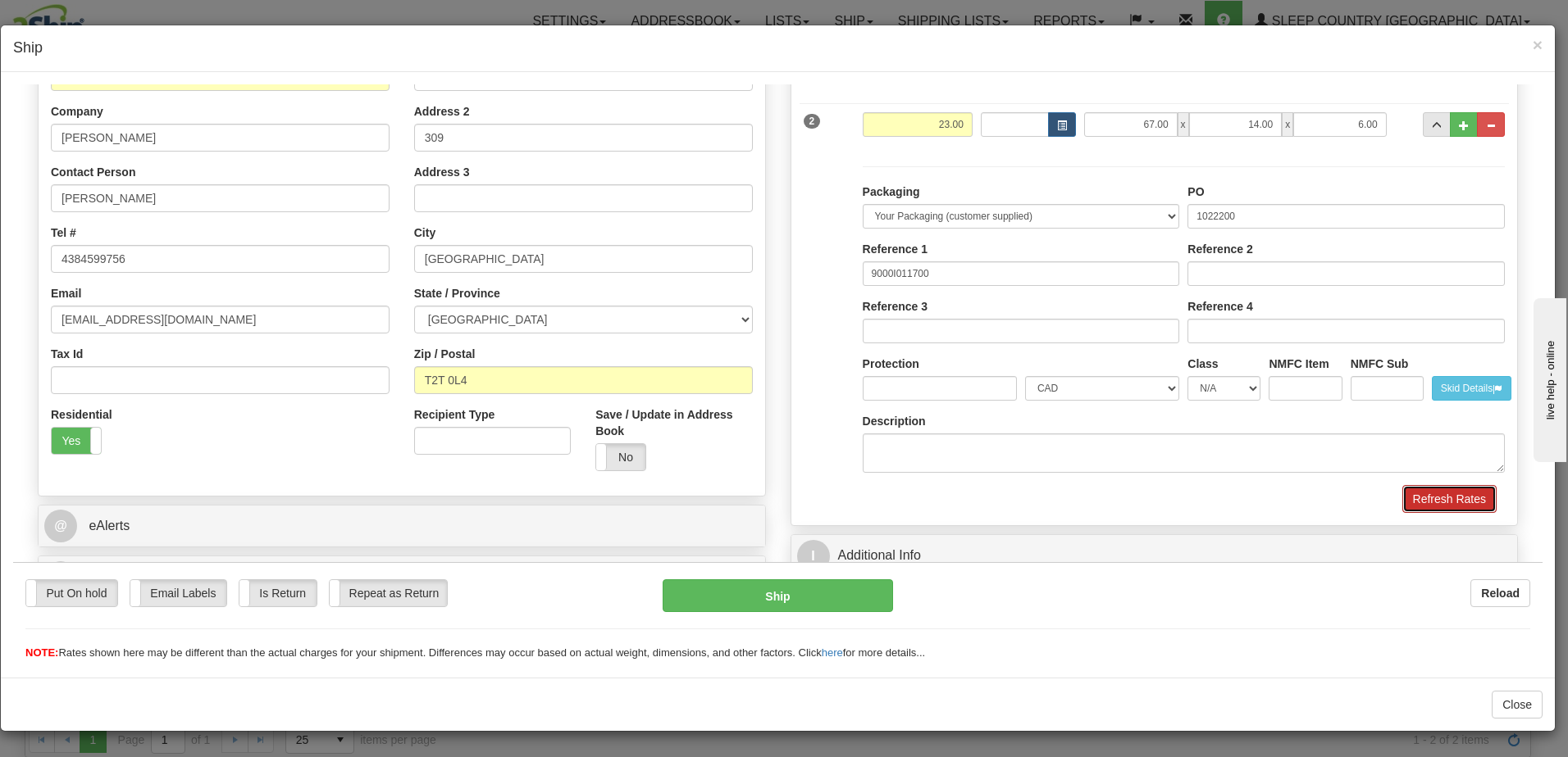
click at [1448, 503] on button "Refresh Rates" at bounding box center [1449, 498] width 94 height 28
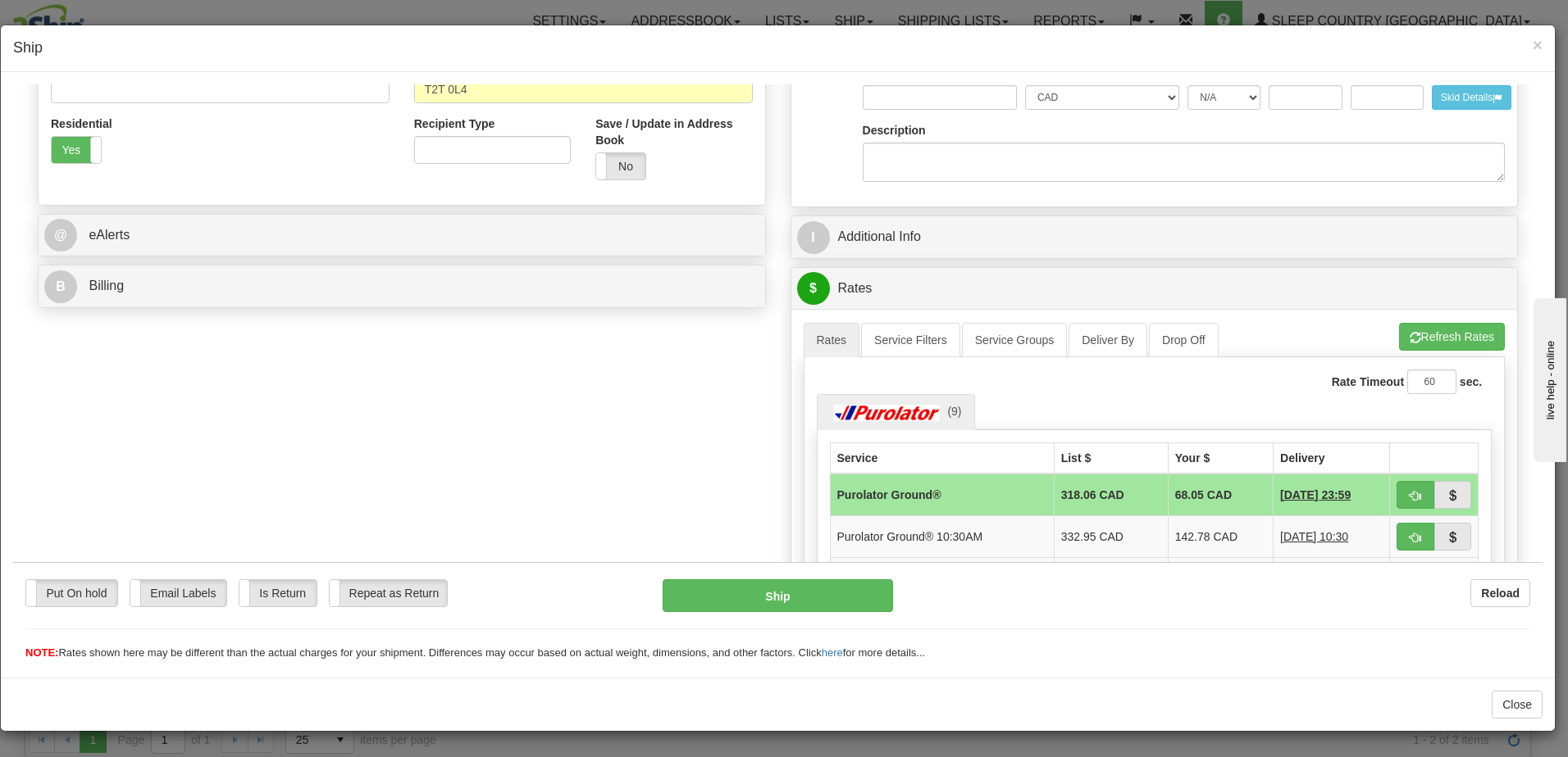
scroll to position [574, 0]
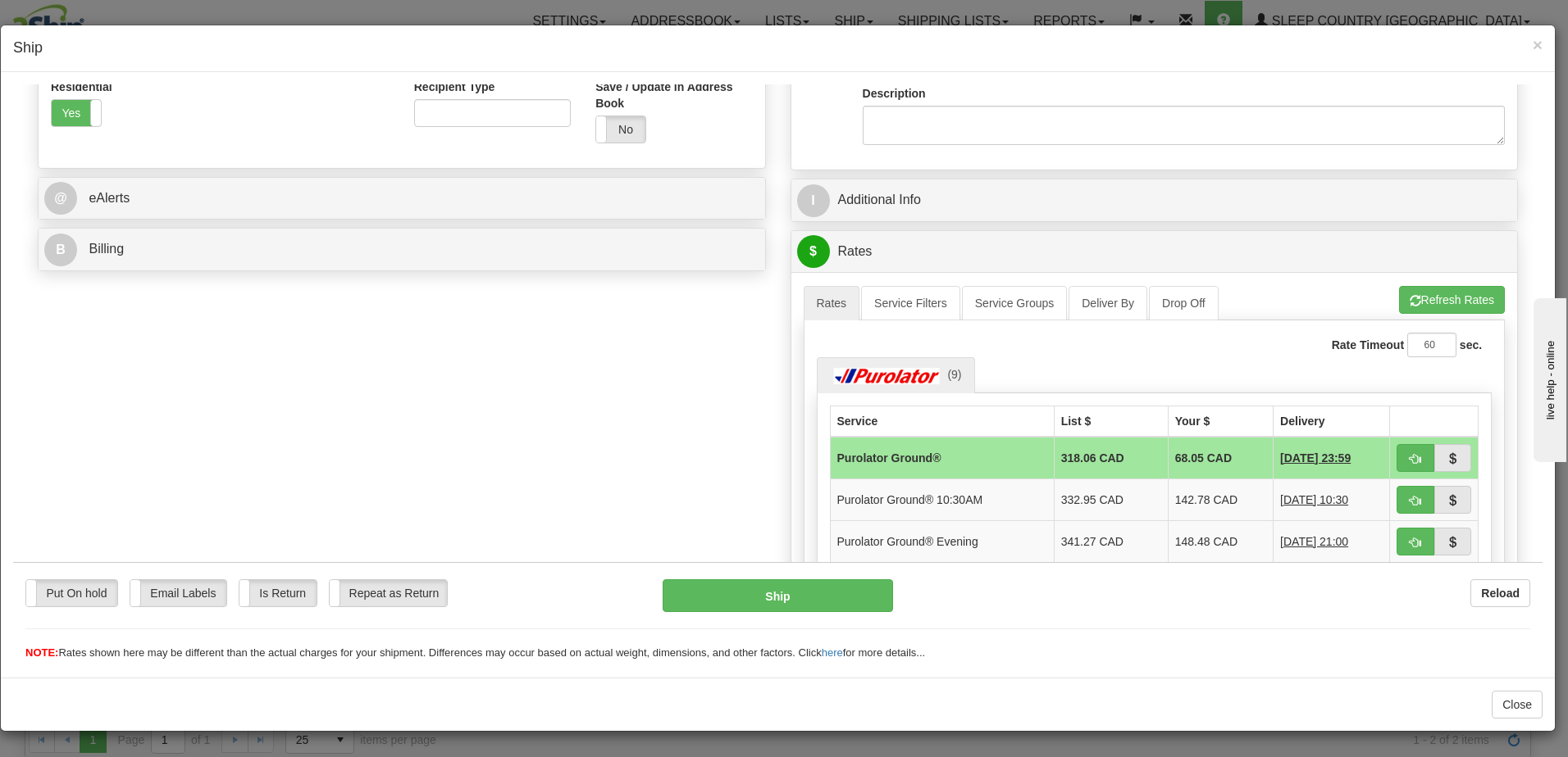
click at [1126, 366] on ul "(9)" at bounding box center [1154, 374] width 675 height 35
click at [997, 376] on ul "(9)" at bounding box center [1154, 374] width 675 height 35
drag, startPoint x: 921, startPoint y: 372, endPoint x: 1258, endPoint y: 373, distance: 337.0
drag, startPoint x: 1258, startPoint y: 373, endPoint x: 1167, endPoint y: 358, distance: 92.2
click at [1167, 358] on ul "(9)" at bounding box center [1154, 374] width 675 height 35
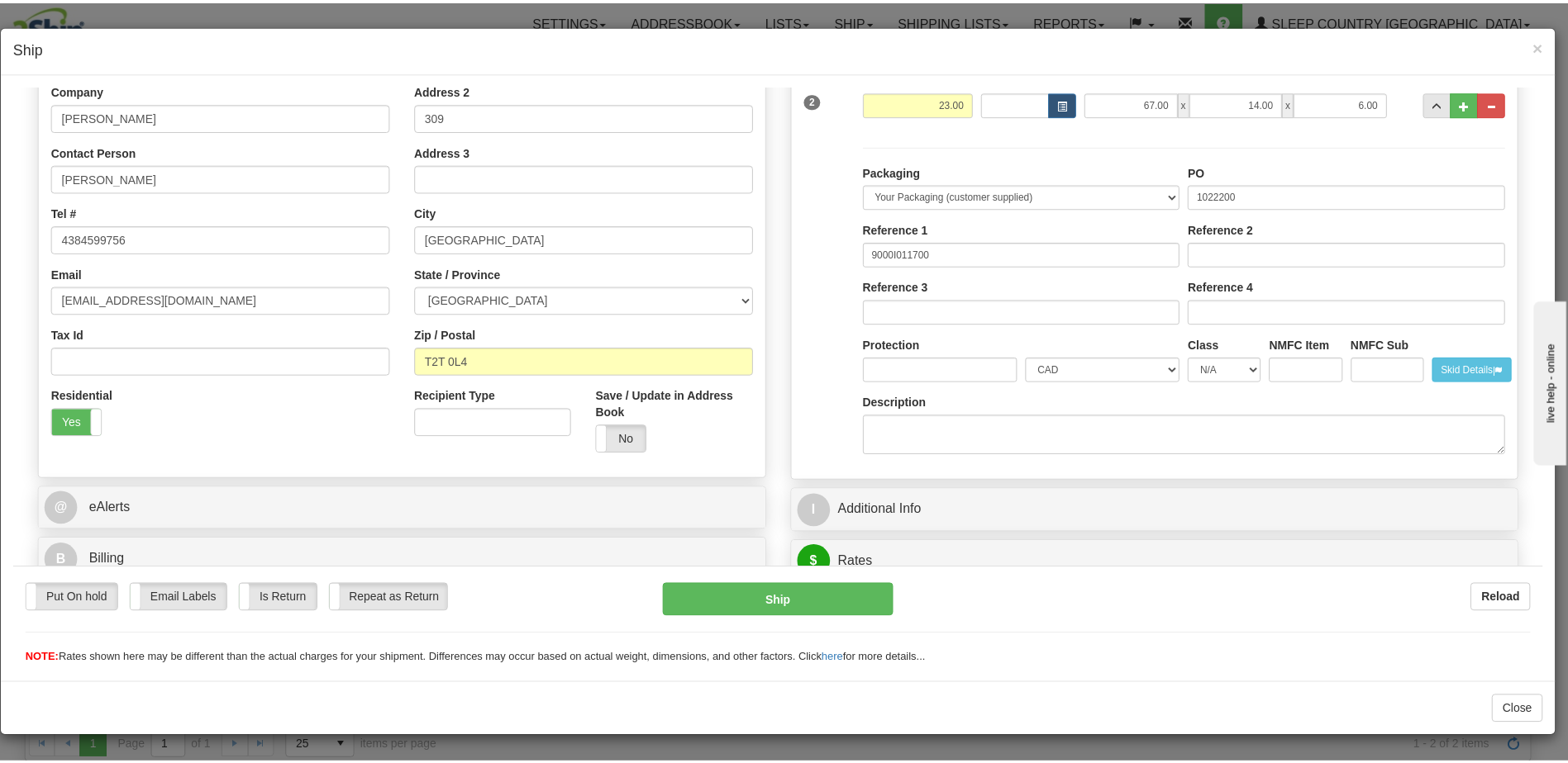
scroll to position [0, 0]
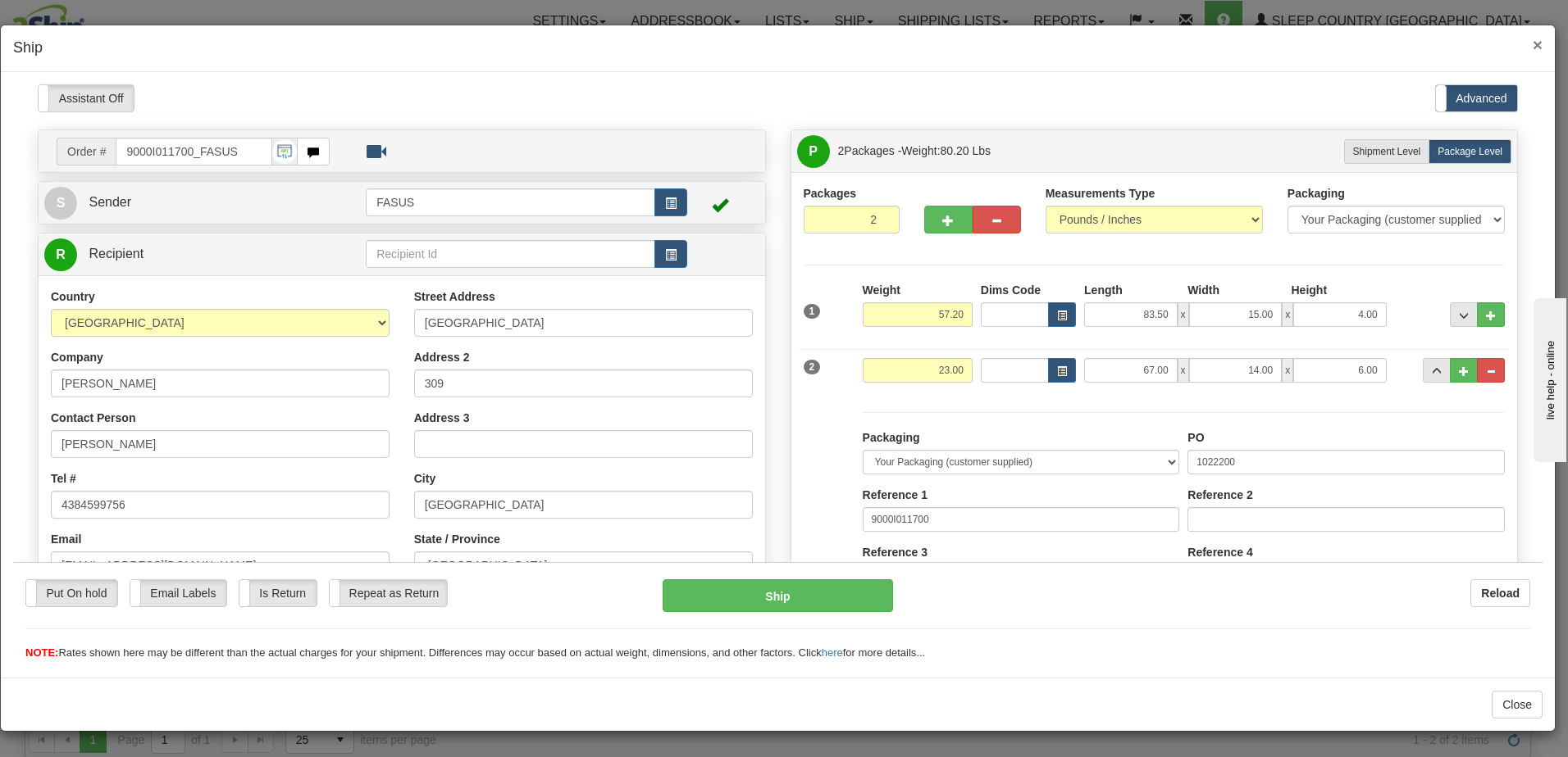
click at [1539, 43] on span "×" at bounding box center [1537, 44] width 10 height 19
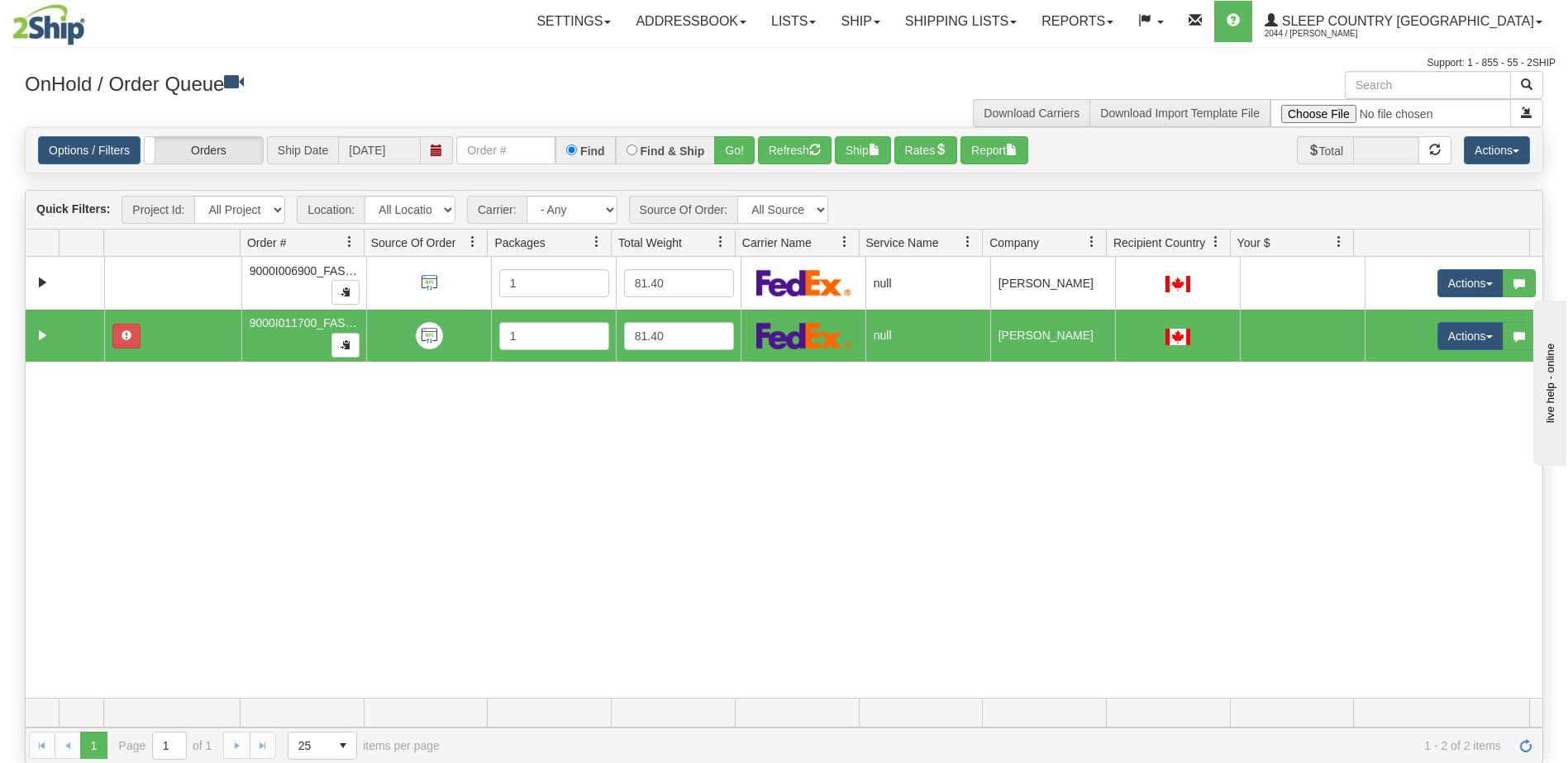
drag, startPoint x: 1232, startPoint y: 461, endPoint x: 1225, endPoint y: 469, distance: 10.6
click at [1232, 461] on div "31482780 FASUS 90807774 0 9000I006900_FASUS 1 81.40 null Shipping department Sl…" at bounding box center [784, 477] width 1516 height 441
click at [1389, 26] on span "2044 / [PERSON_NAME]" at bounding box center [1326, 33] width 124 height 17
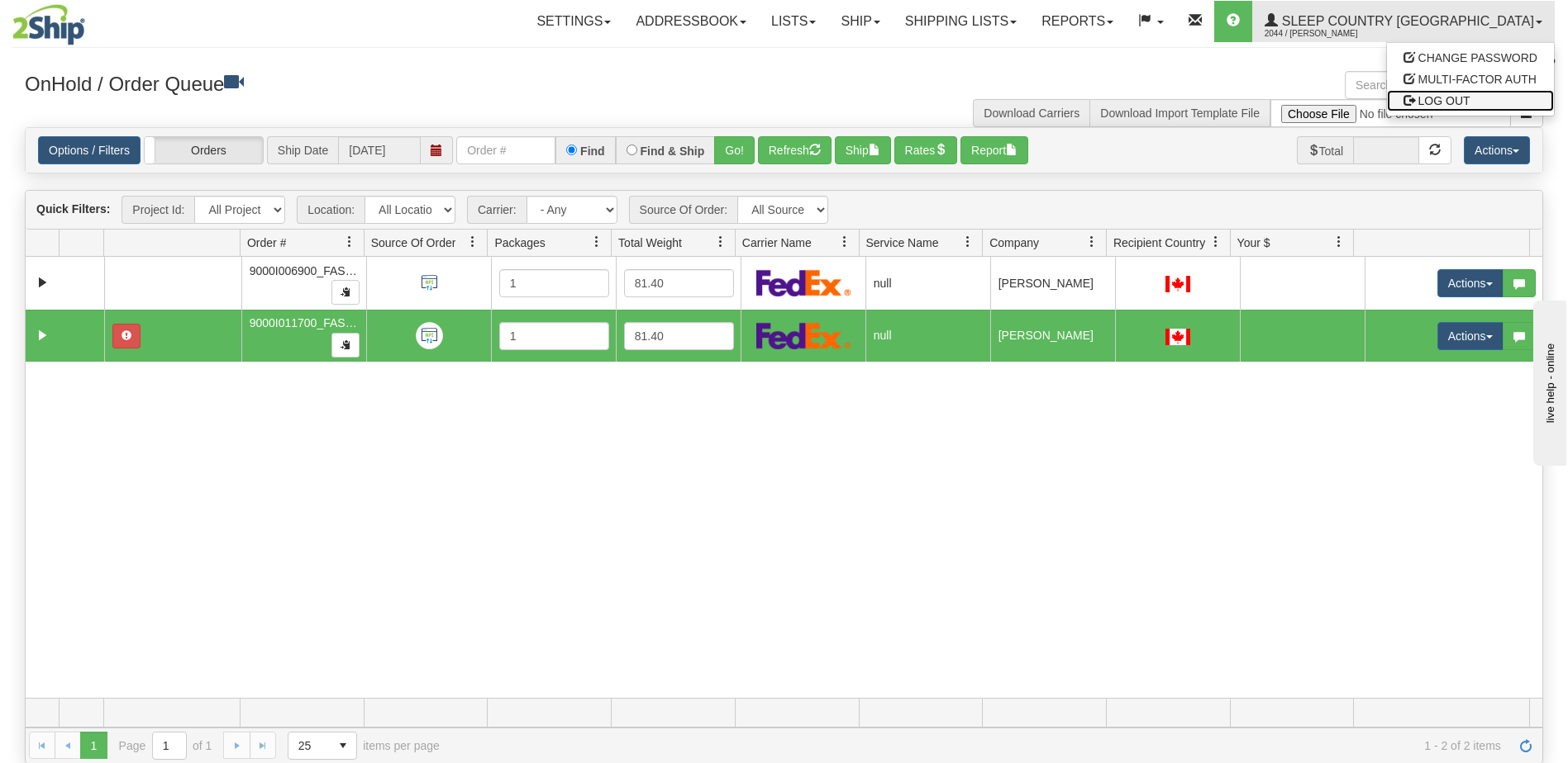
click at [1441, 103] on span "LOG OUT" at bounding box center [1444, 100] width 52 height 13
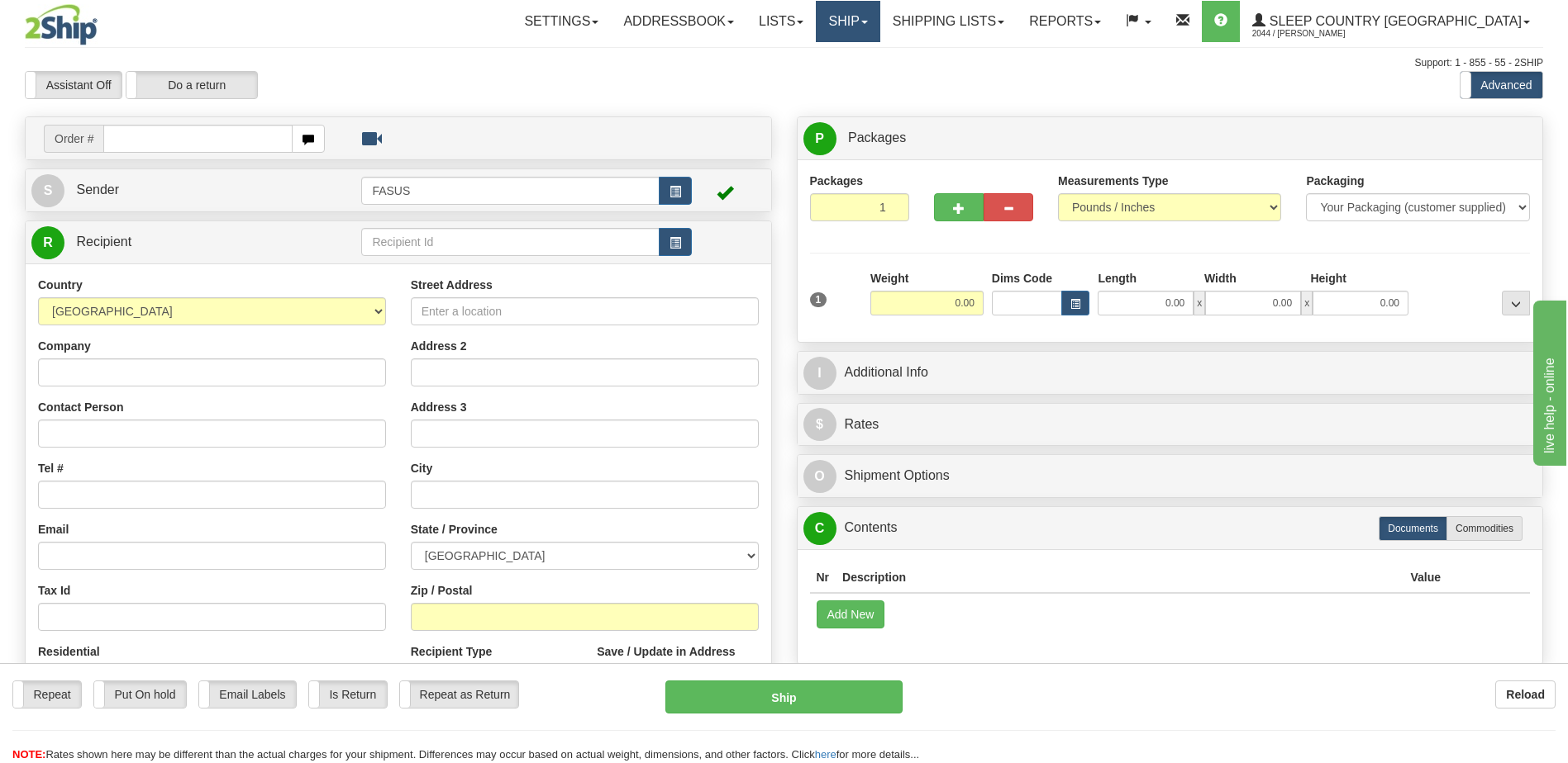
click at [879, 24] on link "Ship" at bounding box center [848, 21] width 63 height 41
click at [863, 80] on span "OnHold / Order Queue" at bounding box center [805, 79] width 117 height 13
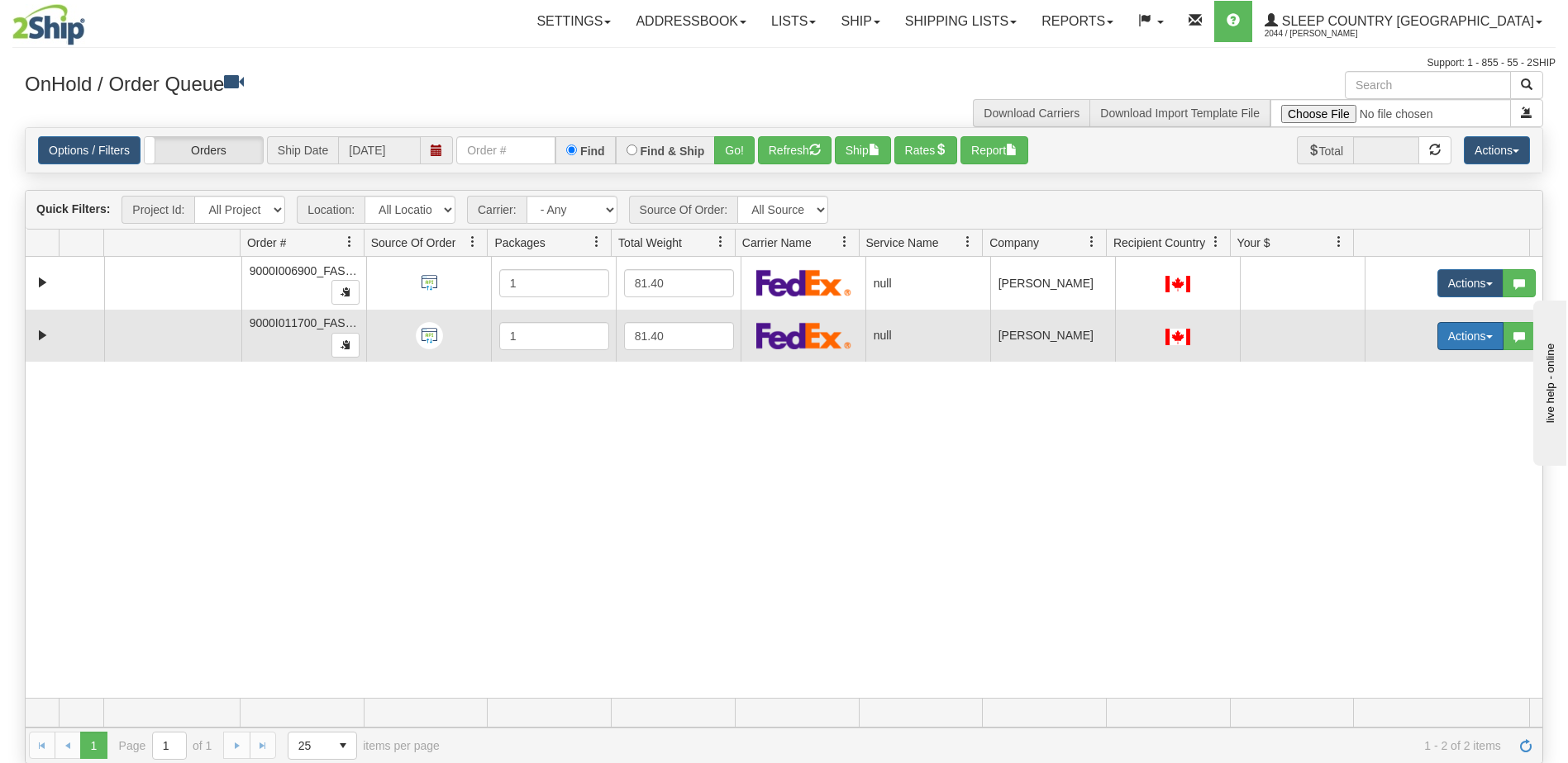
click at [1441, 337] on button "Actions" at bounding box center [1470, 336] width 66 height 28
click at [1386, 367] on span "Open" at bounding box center [1396, 367] width 40 height 13
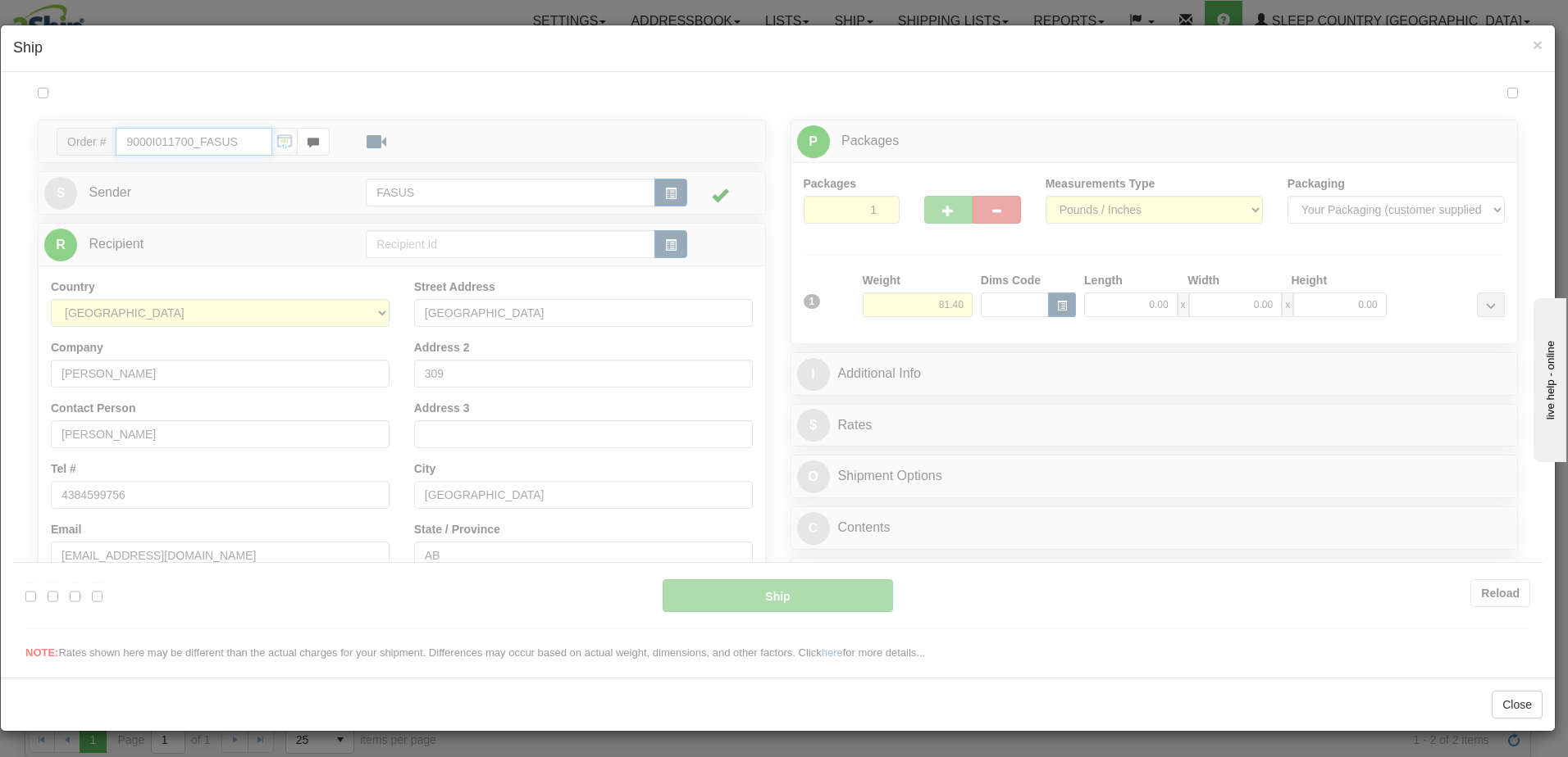
type input "09:07"
type input "16:00"
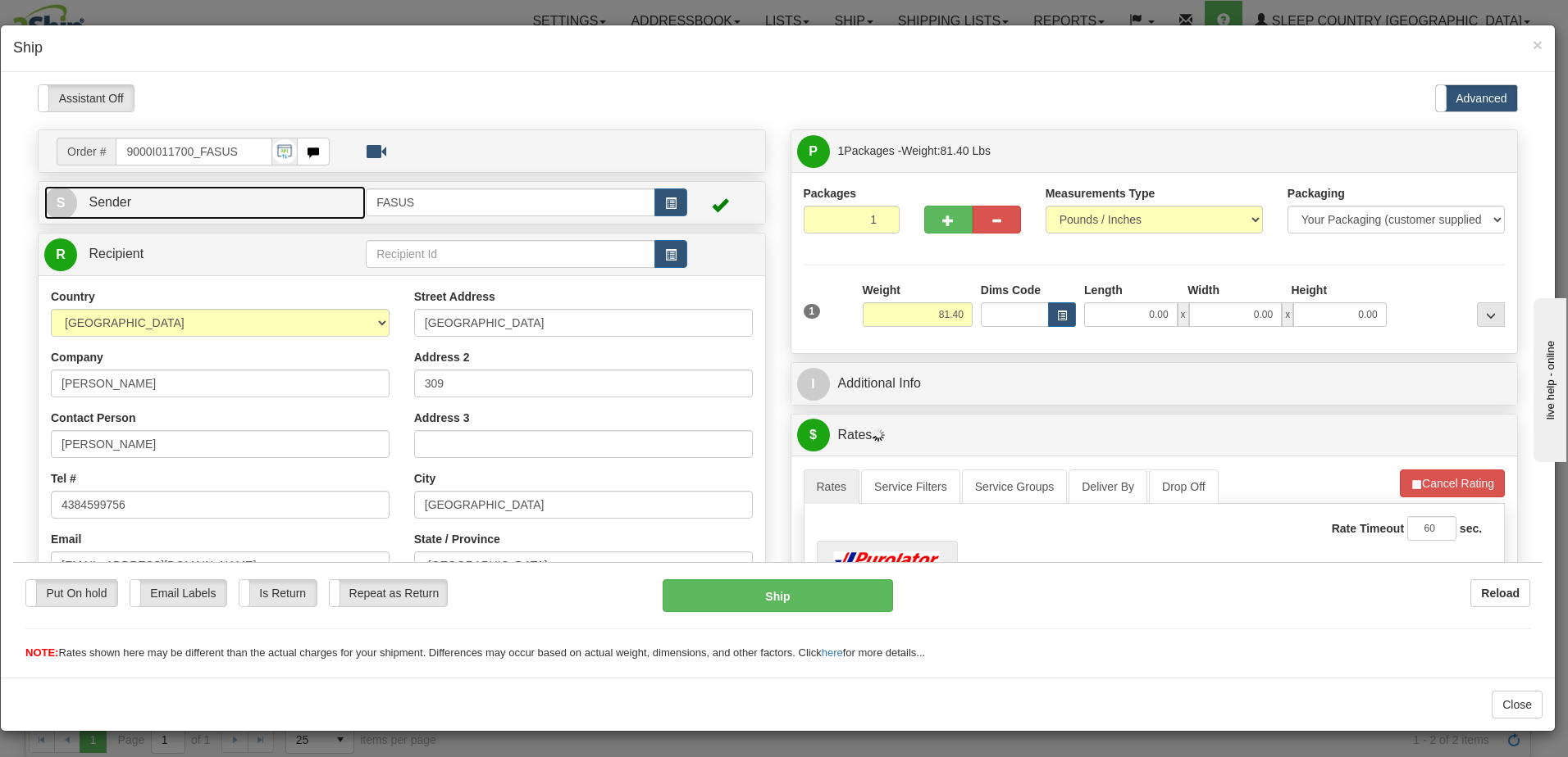
click at [168, 200] on link "S Sender" at bounding box center [205, 201] width 321 height 34
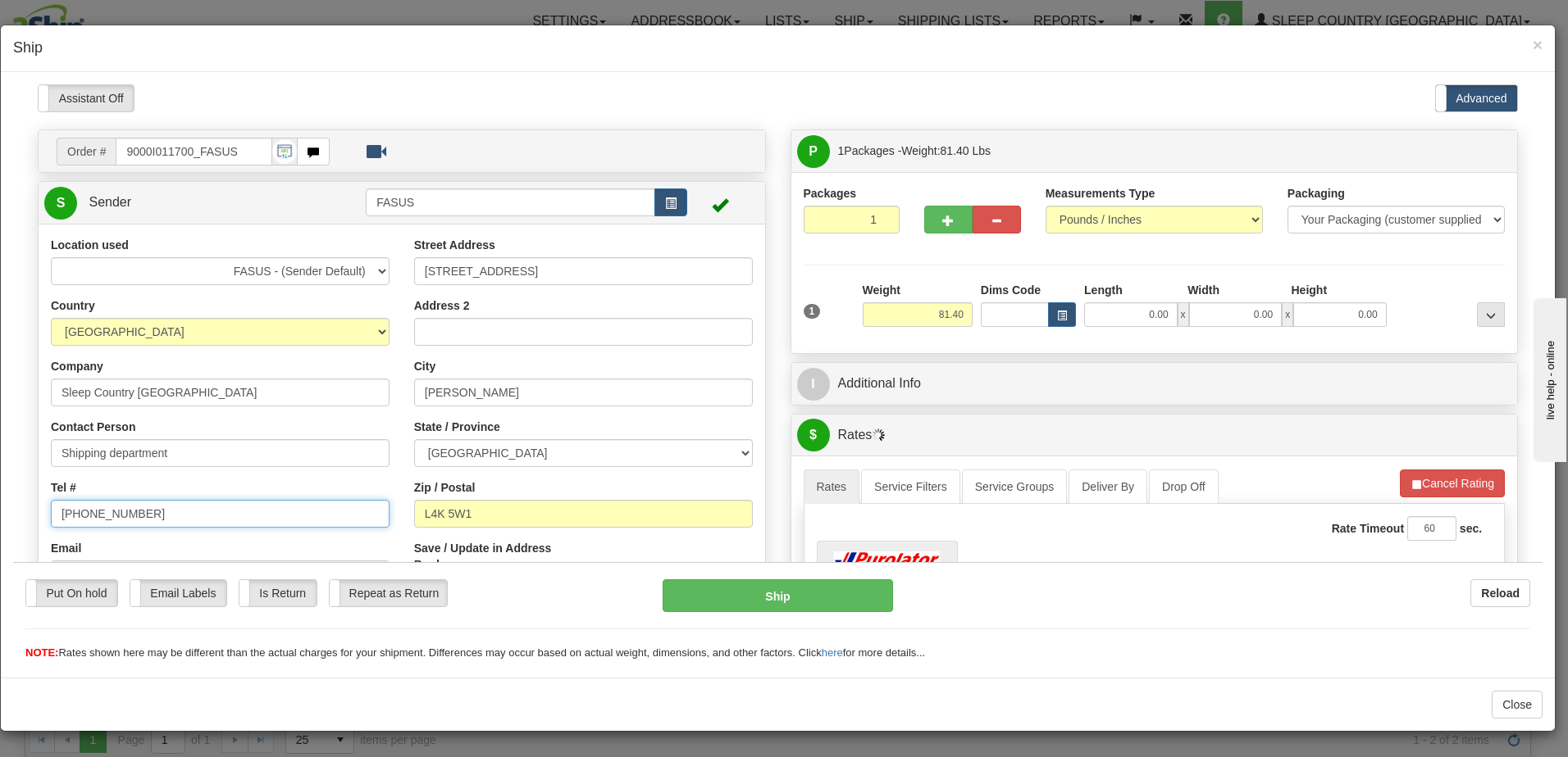
click at [190, 509] on input "[PHONE_NUMBER]" at bounding box center [220, 513] width 339 height 28
type input "[PHONE_NUMBER]"
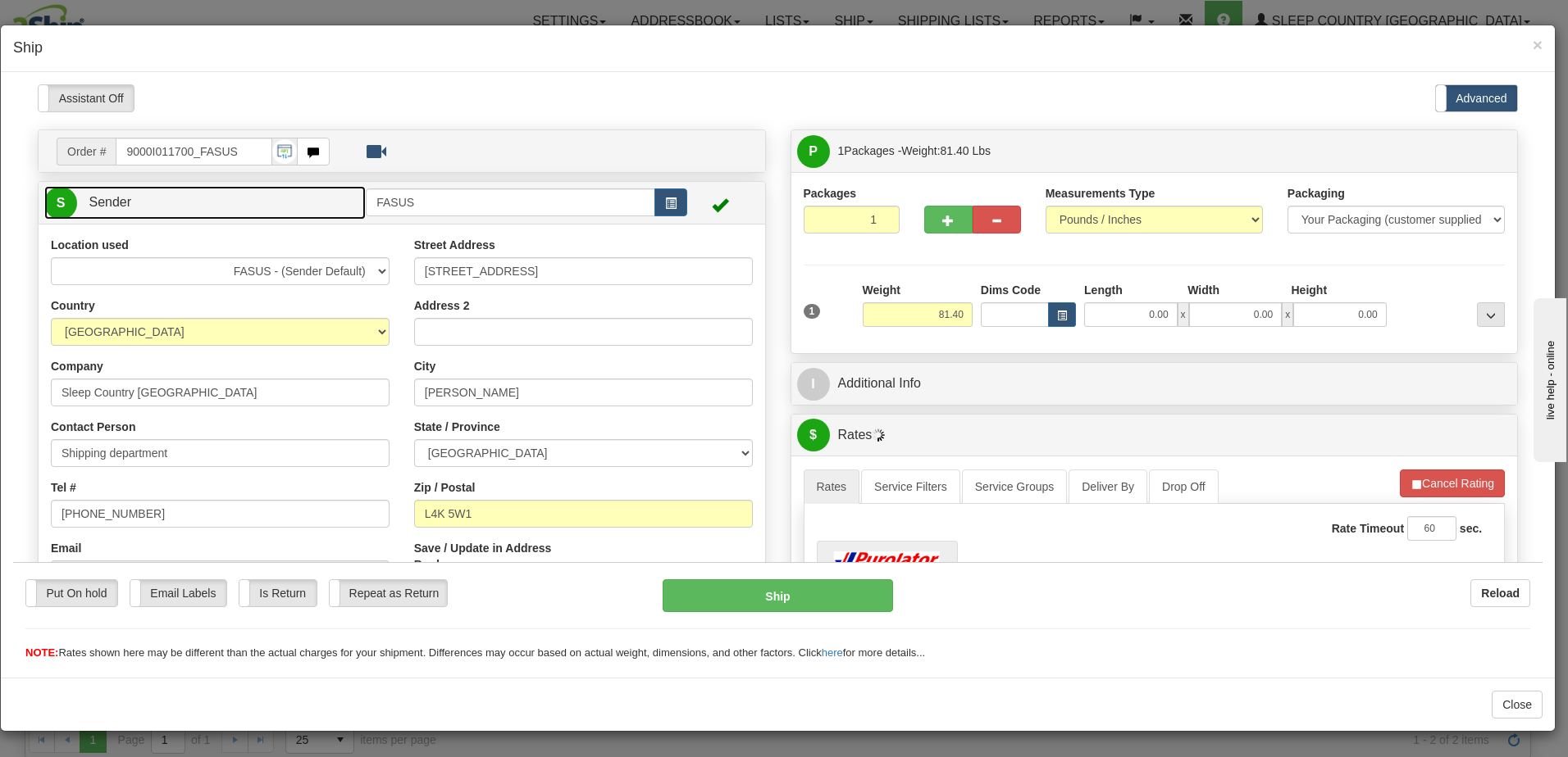
click at [284, 199] on link "S Sender" at bounding box center [205, 201] width 321 height 34
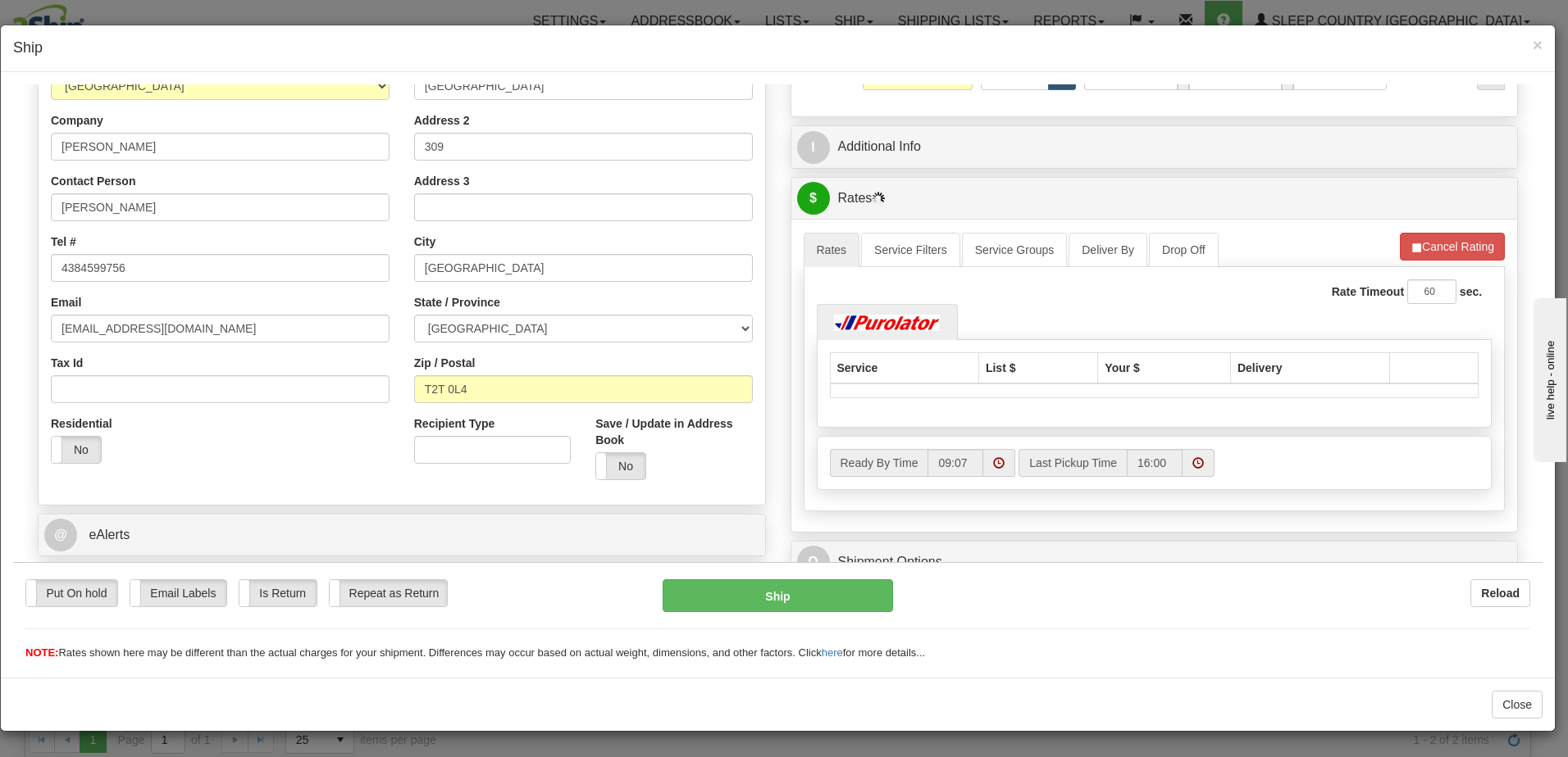
scroll to position [246, 0]
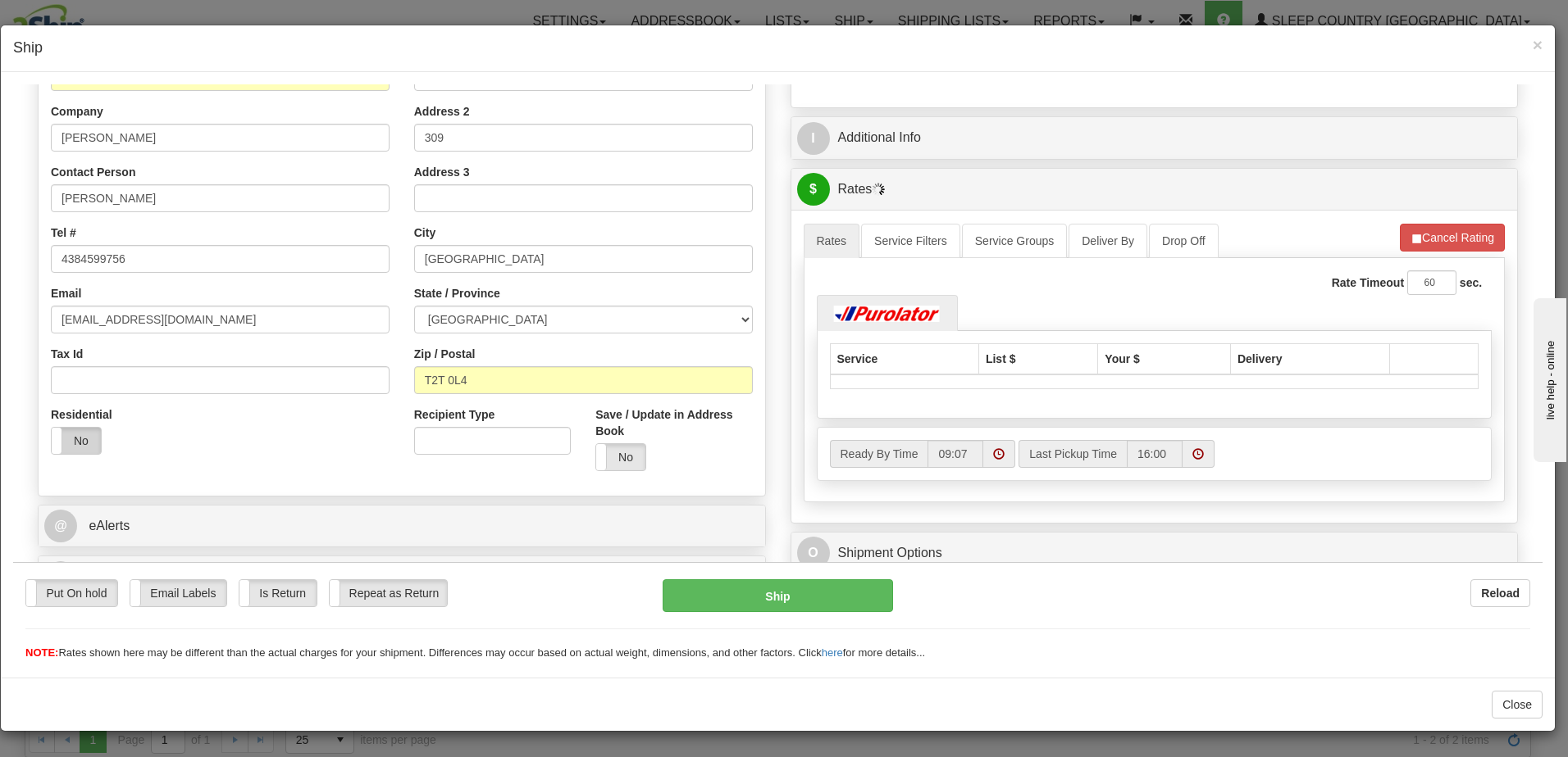
click at [64, 436] on label "No" at bounding box center [76, 440] width 49 height 26
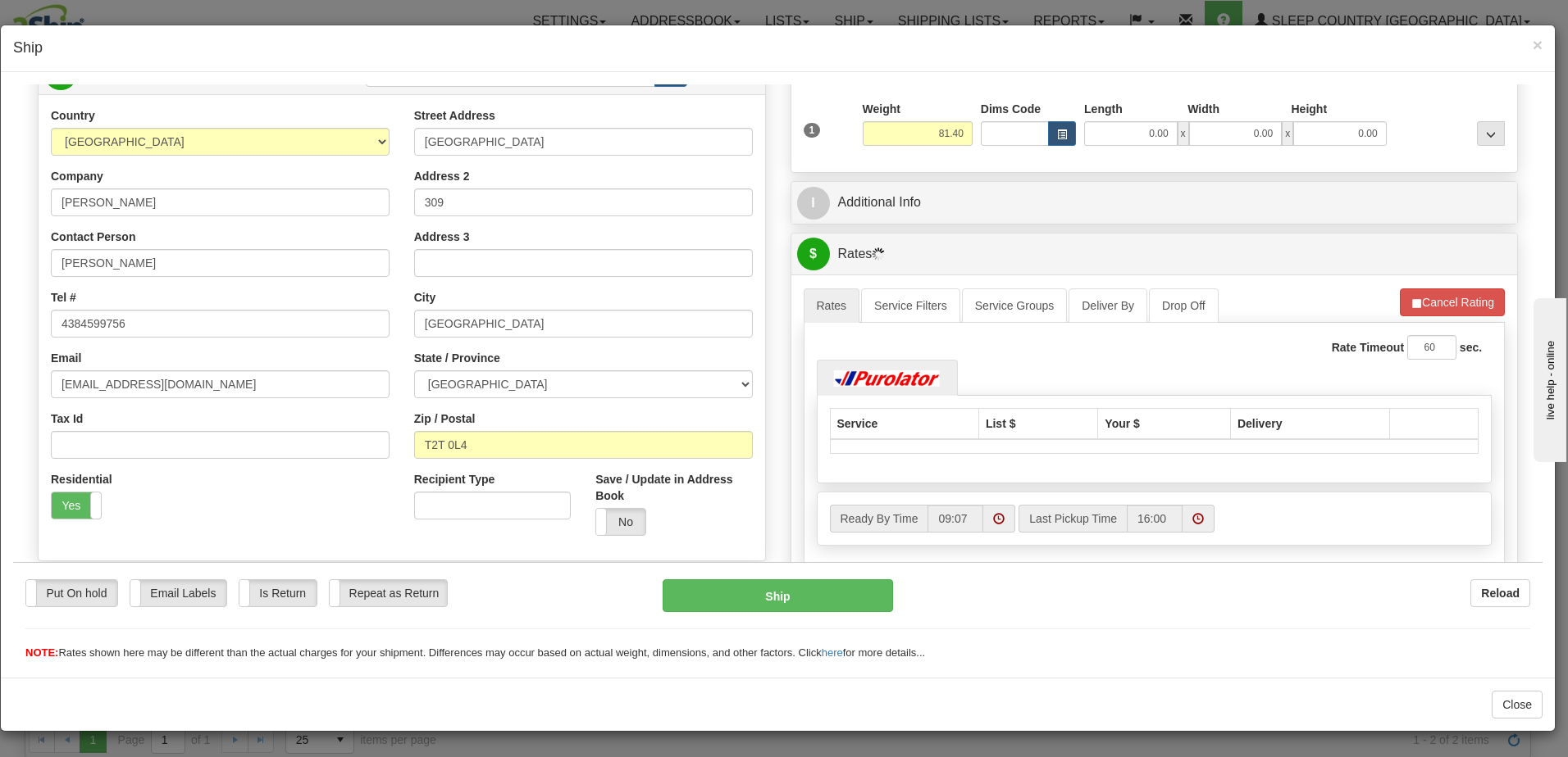
scroll to position [0, 0]
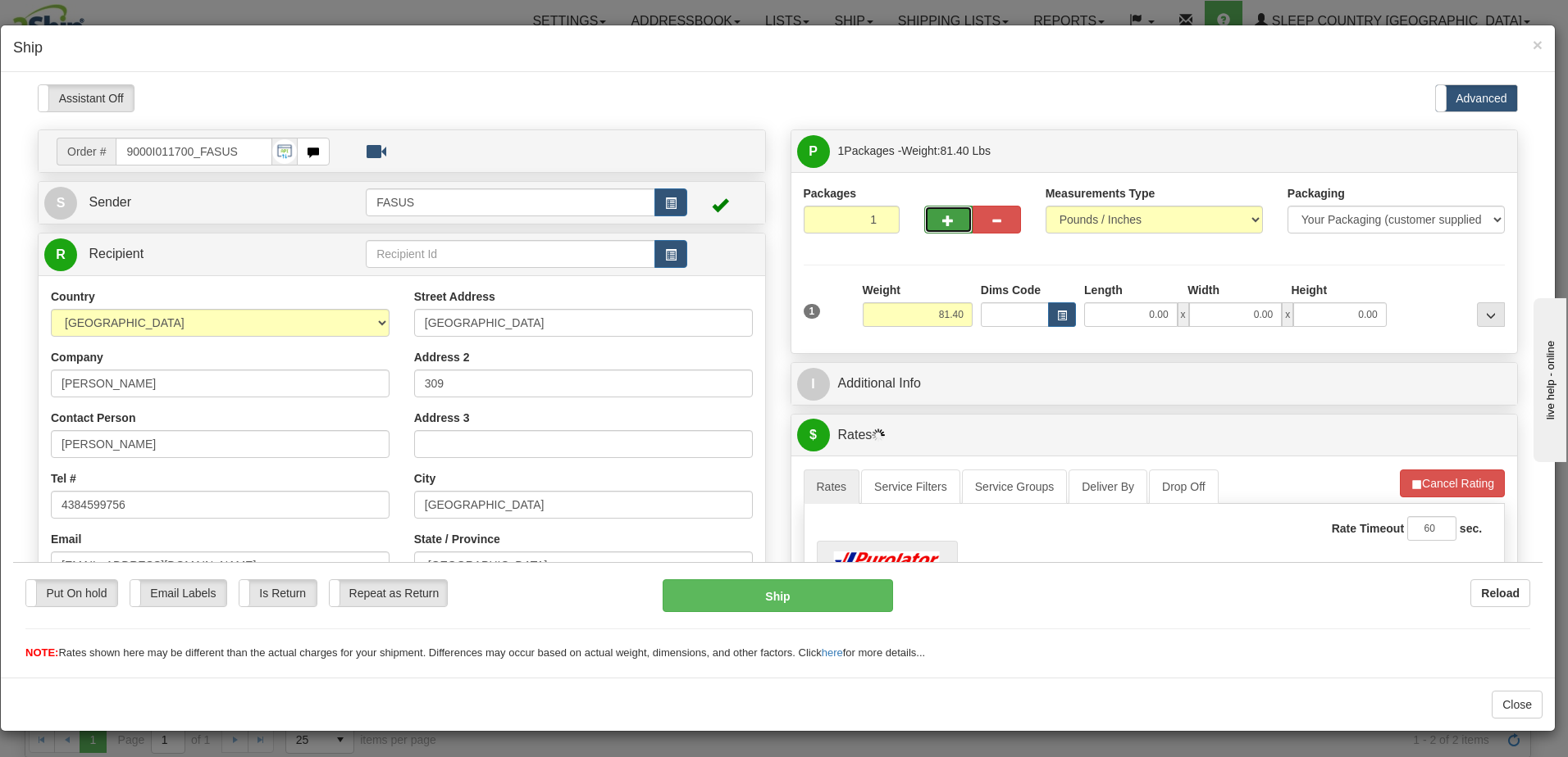
click at [932, 217] on button "button" at bounding box center [948, 219] width 48 height 28
type input "2"
click at [1462, 152] on span "Package Level" at bounding box center [1469, 150] width 65 height 11
radio input "true"
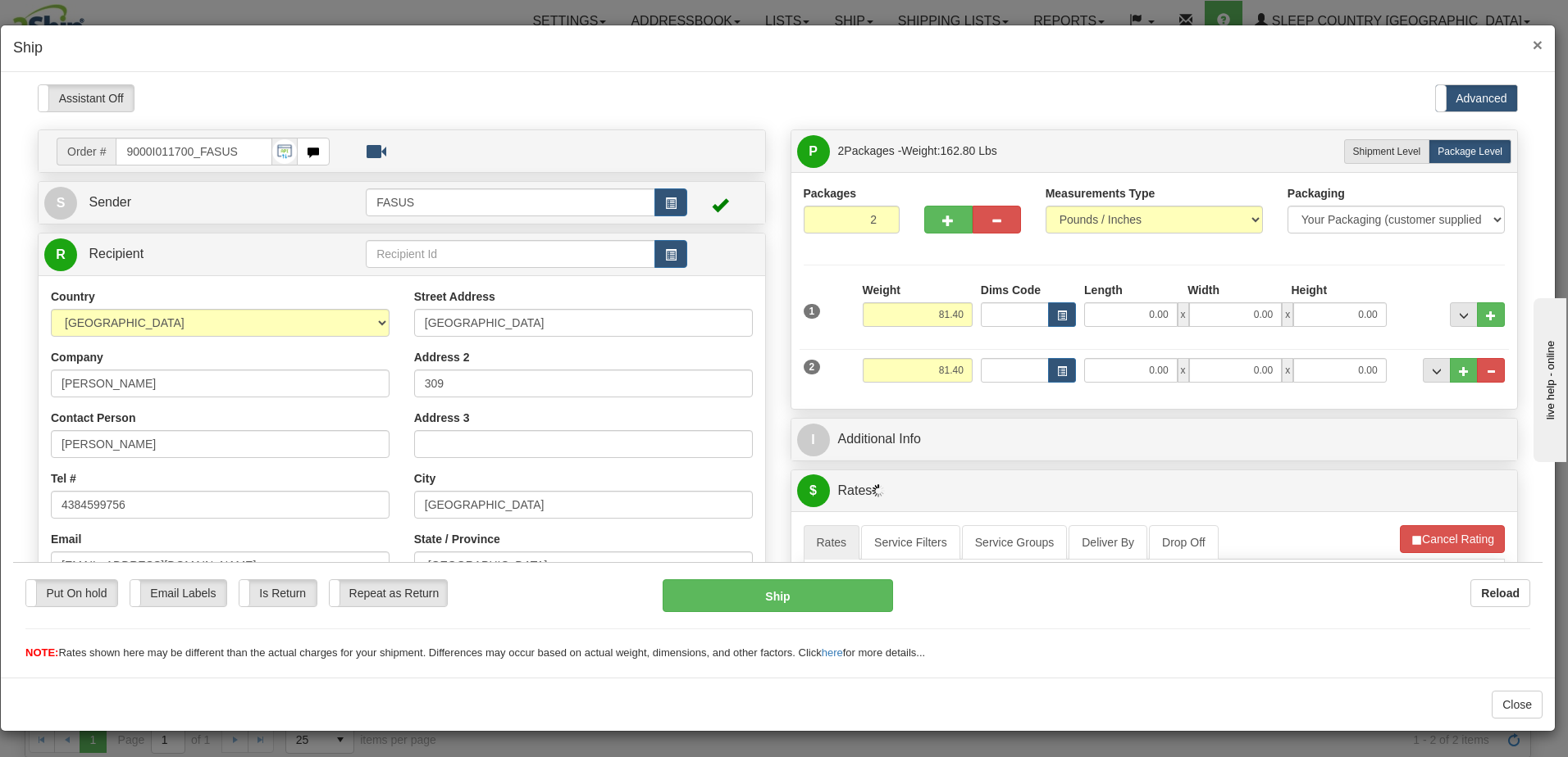
click at [1539, 41] on span "×" at bounding box center [1537, 44] width 10 height 19
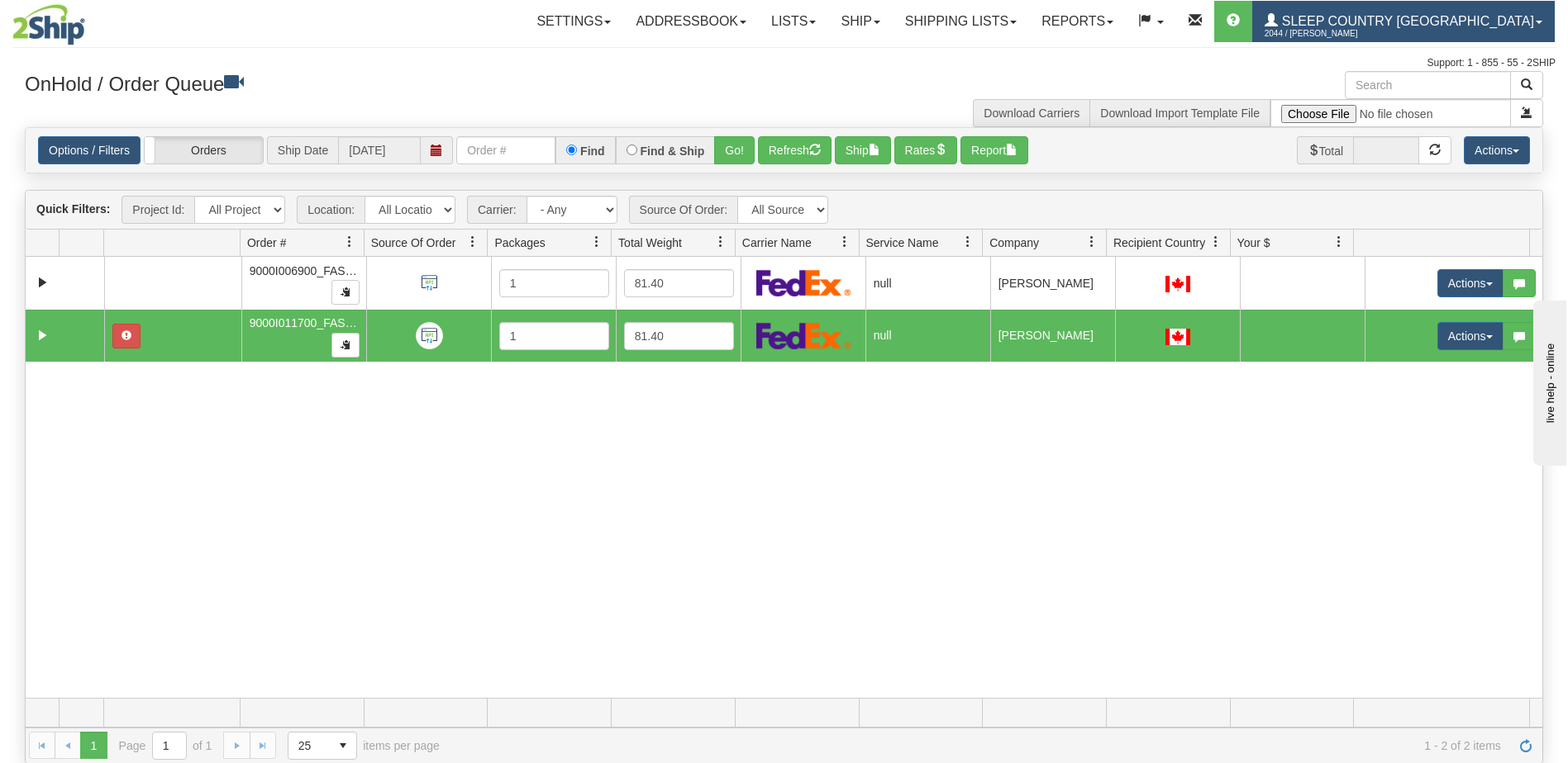
click at [1478, 22] on span "Sleep Country [GEOGRAPHIC_DATA]" at bounding box center [1405, 21] width 256 height 14
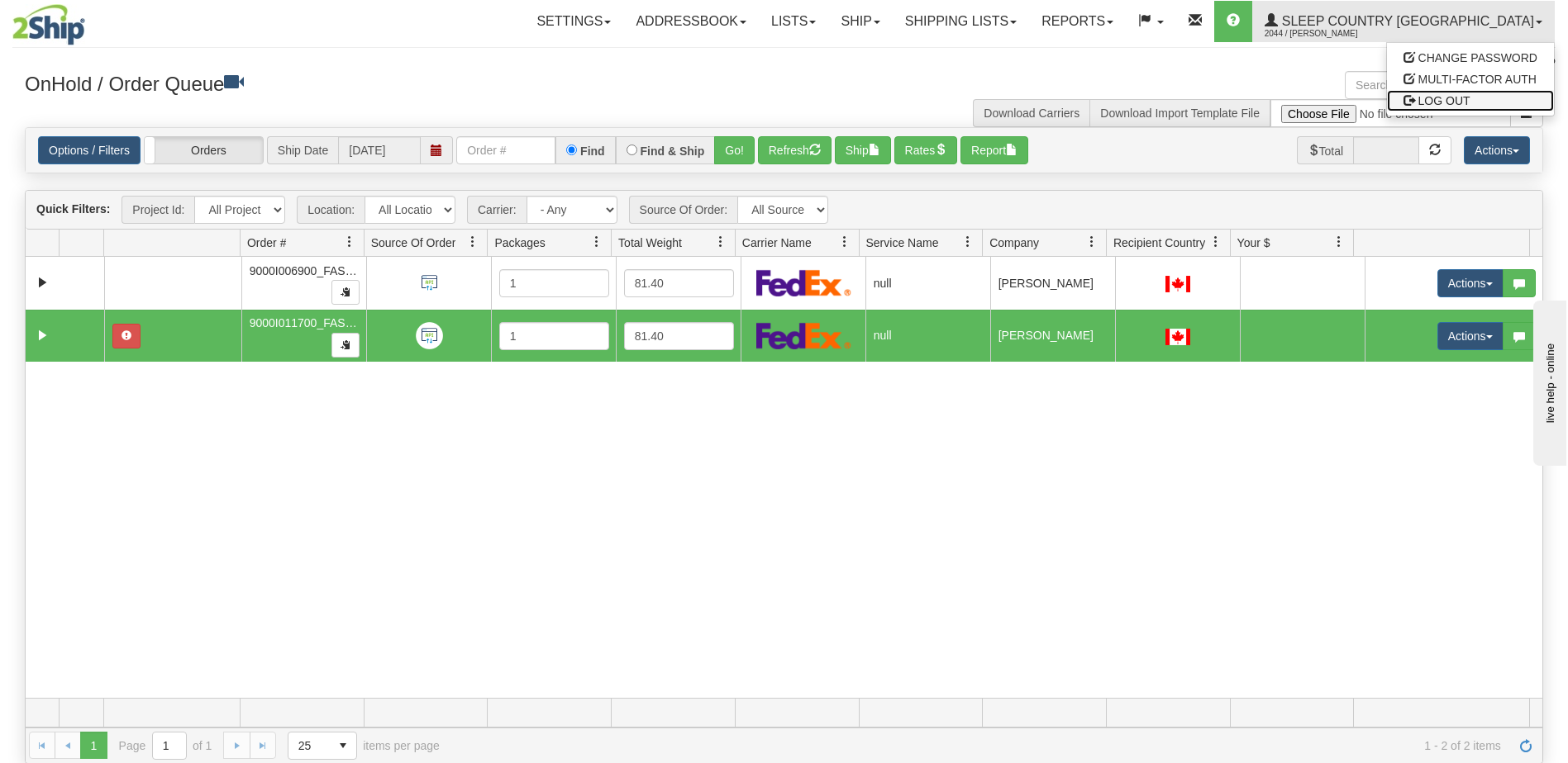
click at [1471, 102] on link "LOG OUT" at bounding box center [1470, 100] width 167 height 21
